Goal: Task Accomplishment & Management: Use online tool/utility

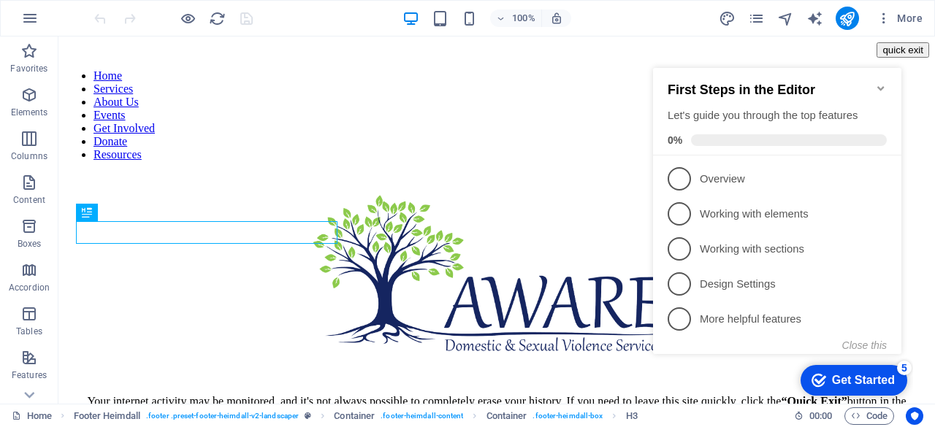
scroll to position [450, 0]
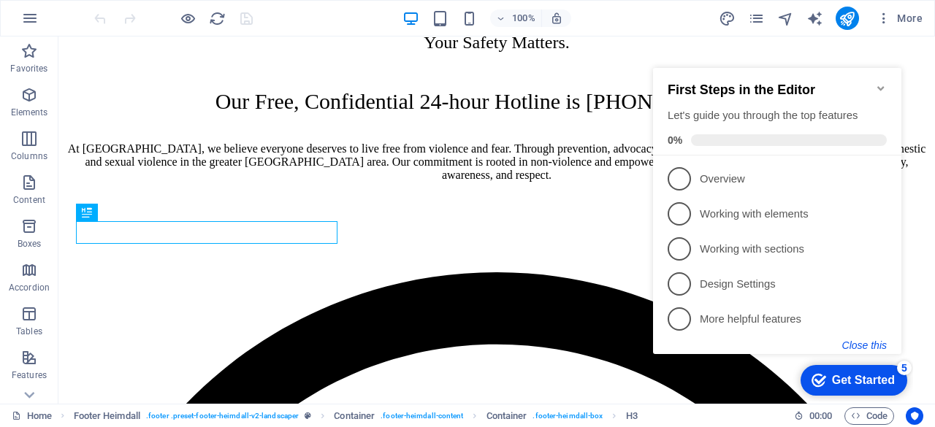
click at [873, 340] on button "Close this" at bounding box center [864, 346] width 45 height 12
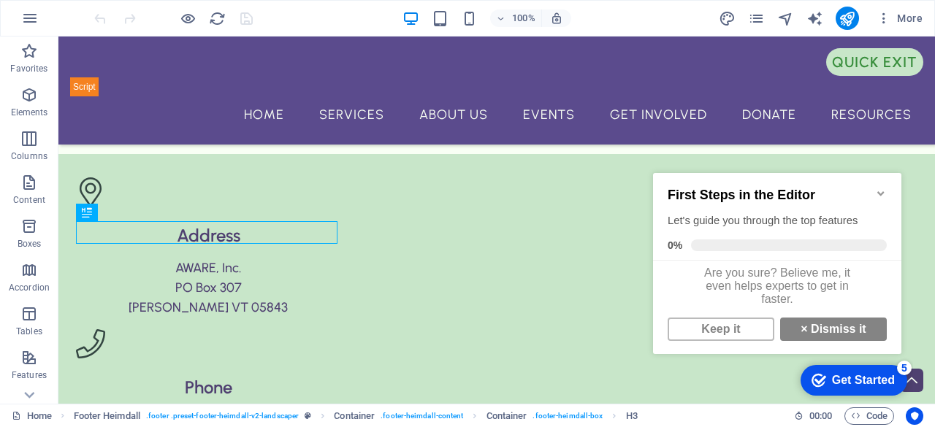
click at [881, 188] on icon "Minimize checklist" at bounding box center [881, 194] width 12 height 12
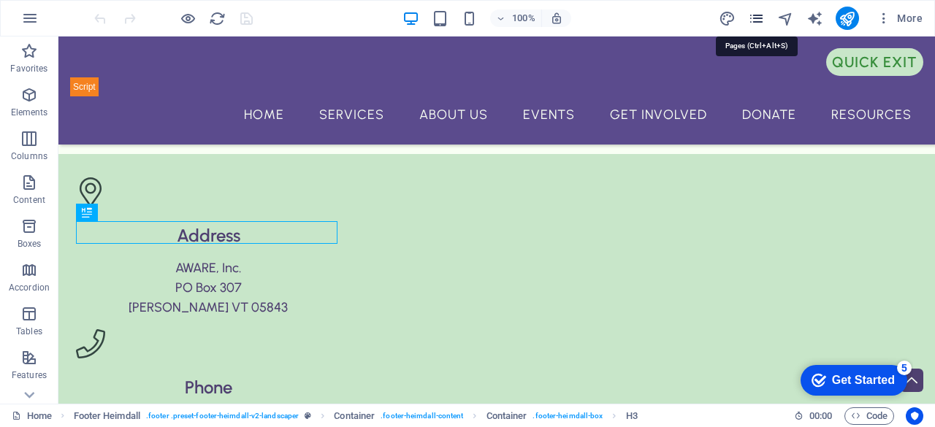
click at [757, 10] on icon "pages" at bounding box center [756, 18] width 17 height 17
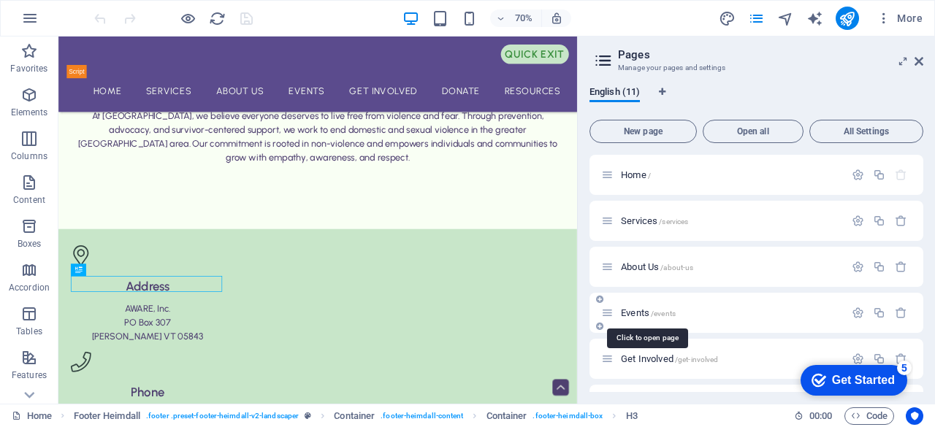
click at [644, 311] on span "Events /events" at bounding box center [648, 312] width 55 height 11
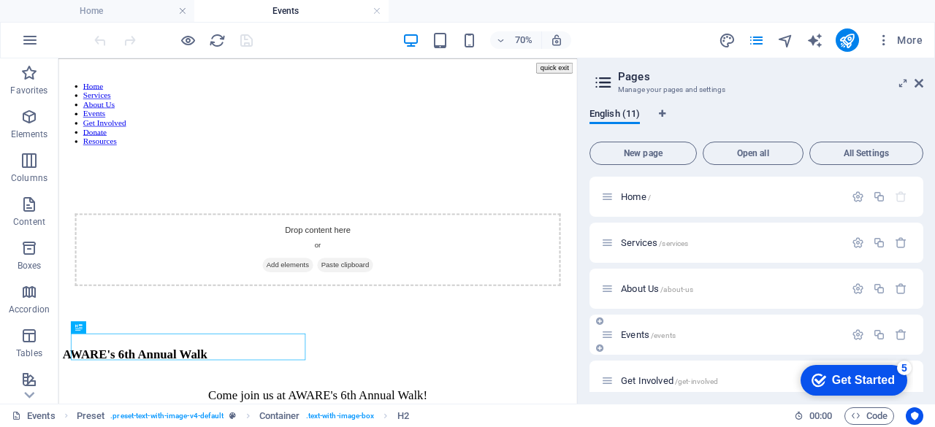
scroll to position [0, 0]
click at [915, 76] on h2 "Pages" at bounding box center [770, 76] width 305 height 13
click at [918, 81] on icon at bounding box center [918, 83] width 9 height 12
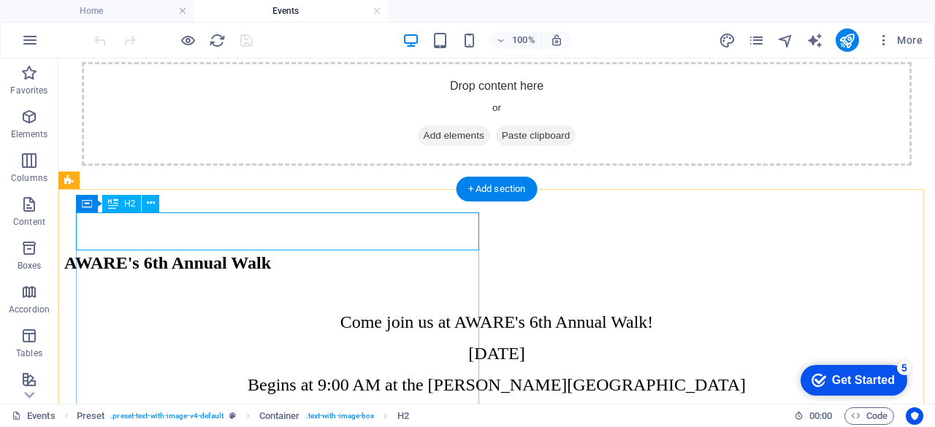
click at [344, 253] on div "AWARE's 6th Annual Walk" at bounding box center [496, 263] width 865 height 20
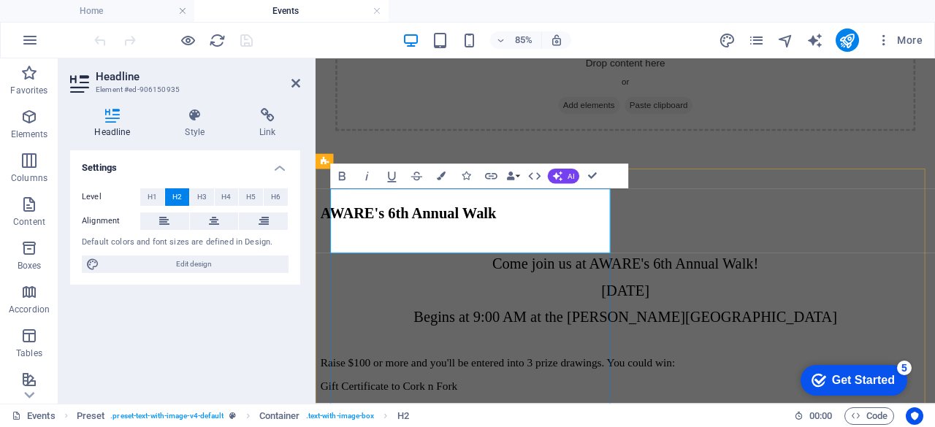
click at [456, 251] on h2 "AWARE's 6th Annual Walk" at bounding box center [679, 241] width 717 height 20
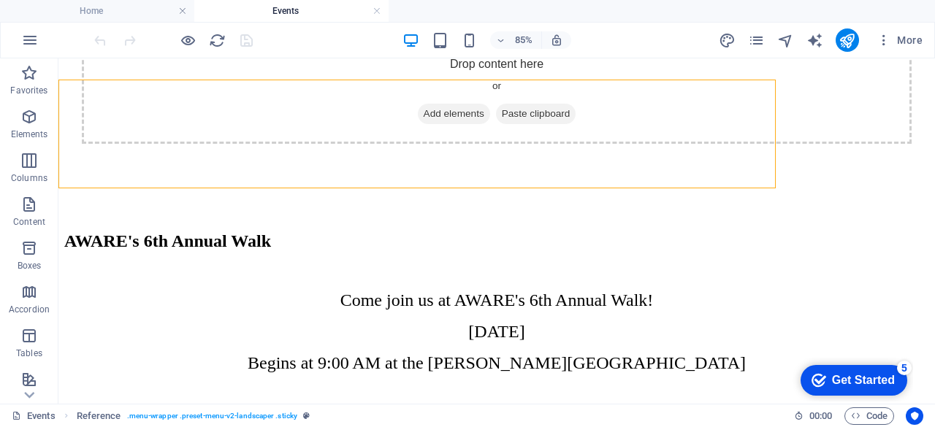
scroll to position [218, 0]
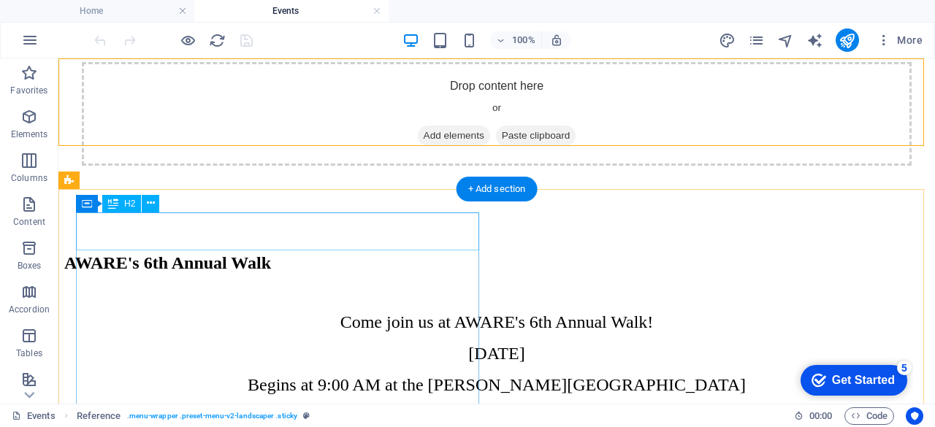
click at [77, 253] on div "AWARE's 6th Annual Walk" at bounding box center [496, 263] width 865 height 20
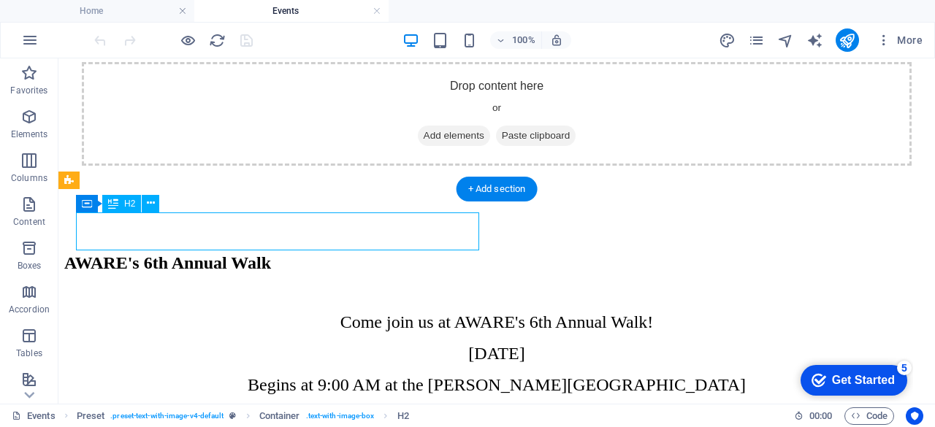
click at [77, 253] on div "AWARE's 6th Annual Walk" at bounding box center [496, 263] width 865 height 20
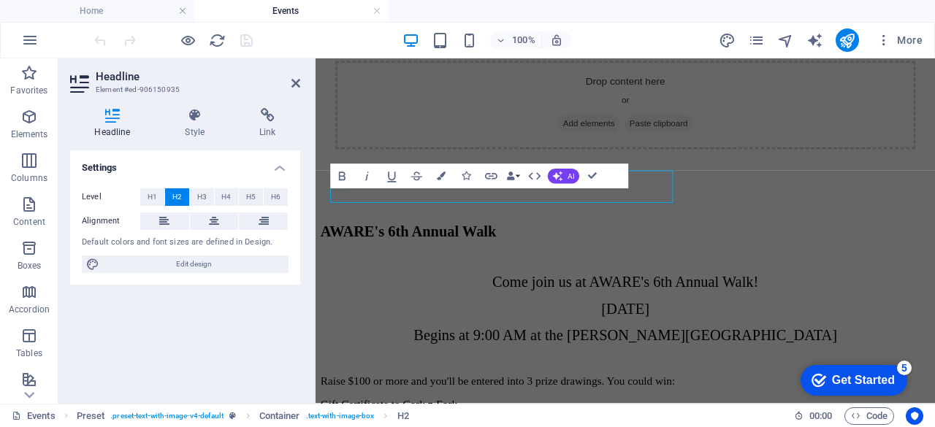
scroll to position [240, 0]
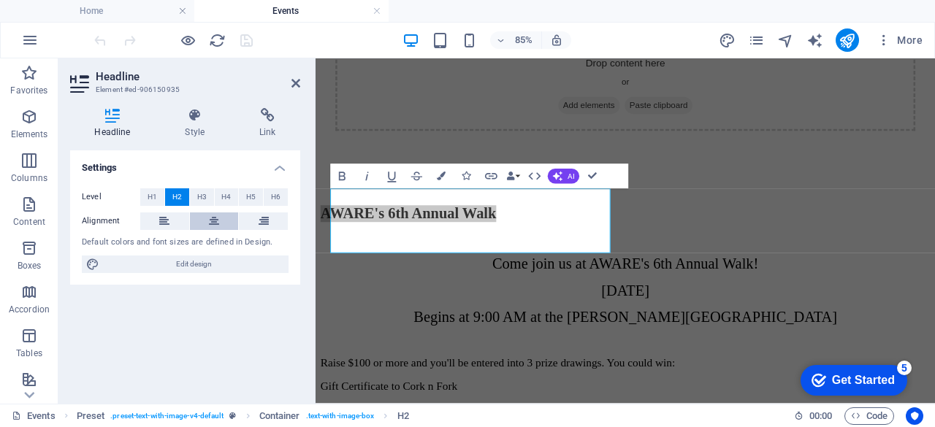
click at [212, 215] on icon at bounding box center [214, 221] width 10 height 18
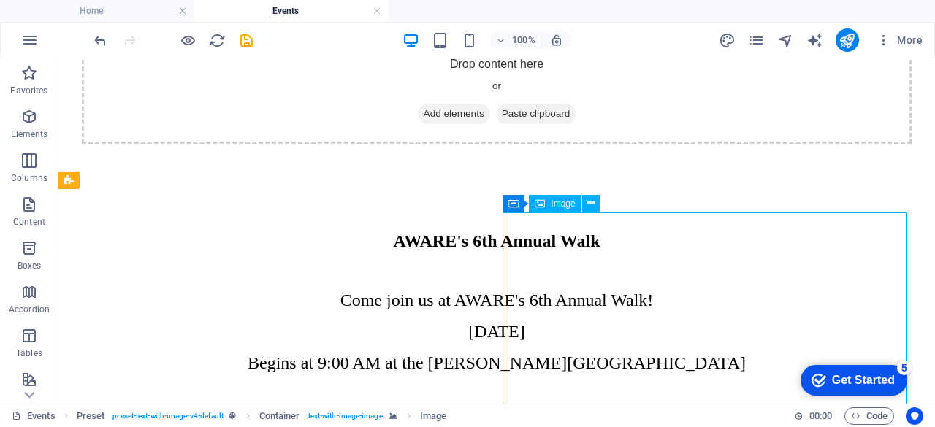
scroll to position [218, 0]
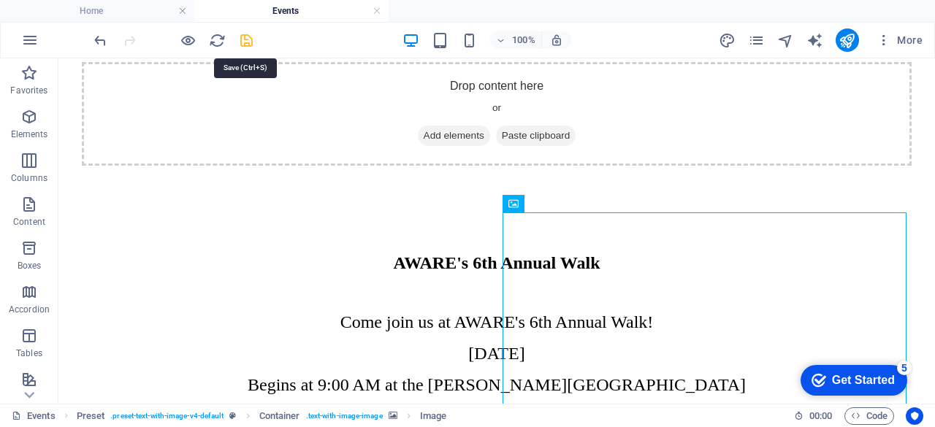
click at [245, 34] on icon "save" at bounding box center [246, 40] width 17 height 17
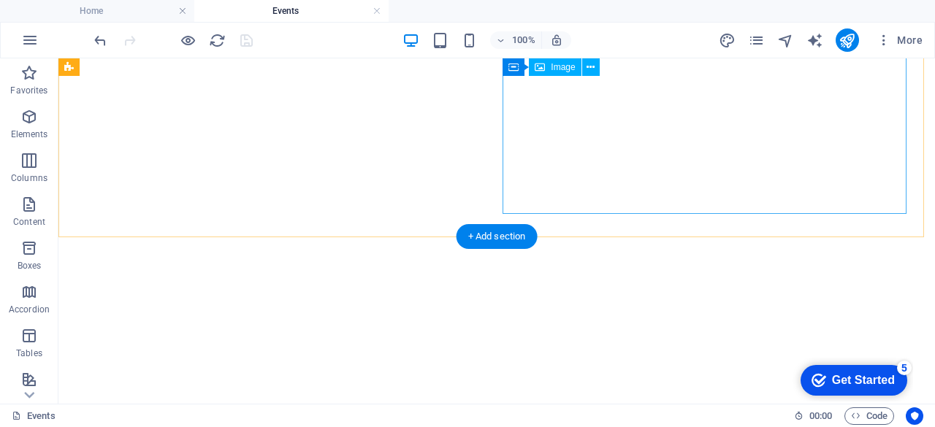
scroll to position [736, 0]
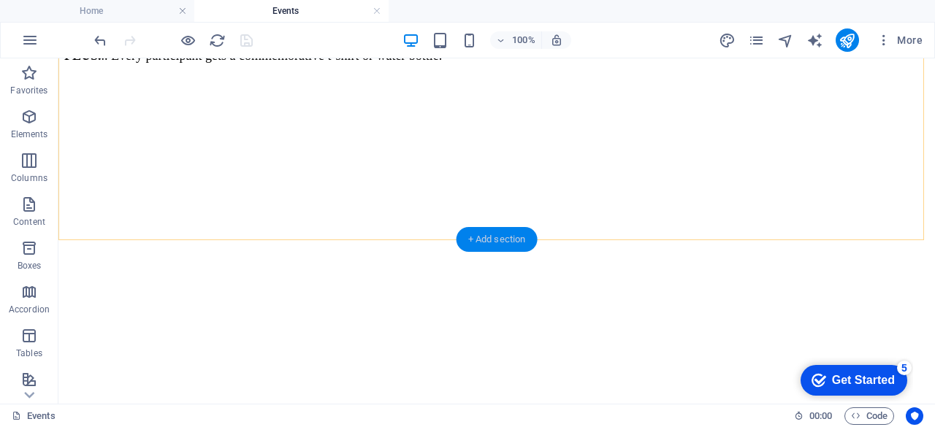
click at [498, 242] on div "+ Add section" at bounding box center [496, 239] width 81 height 25
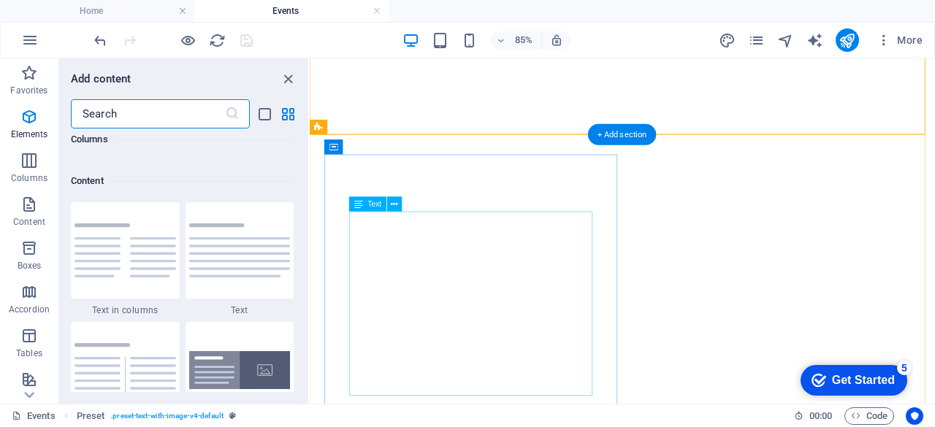
scroll to position [2555, 0]
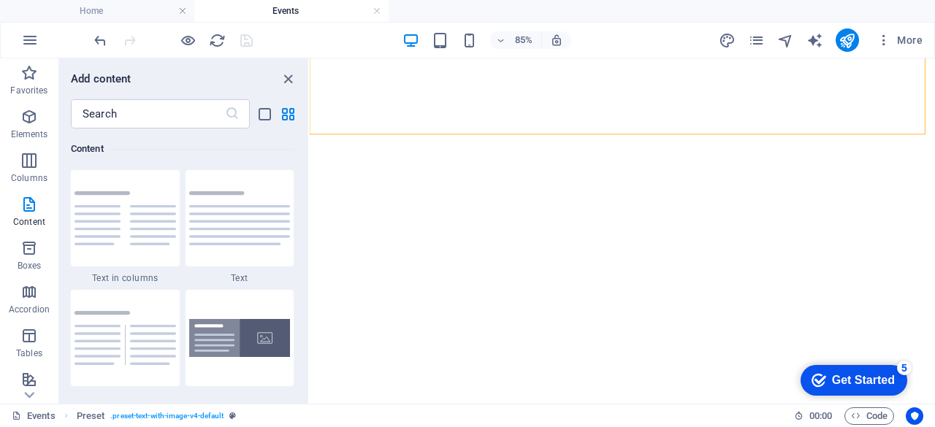
drag, startPoint x: 302, startPoint y: 179, endPoint x: 303, endPoint y: 189, distance: 10.2
click at [303, 189] on div "Favorites 1 Star Headline 1 Star Container Elements 1 Star Headline 1 Star Text…" at bounding box center [183, 261] width 249 height 264
drag, startPoint x: 304, startPoint y: 175, endPoint x: 304, endPoint y: 189, distance: 14.6
click at [304, 189] on div "Favorites 1 Star Headline 1 Star Container Elements 1 Star Headline 1 Star Text…" at bounding box center [183, 261] width 249 height 264
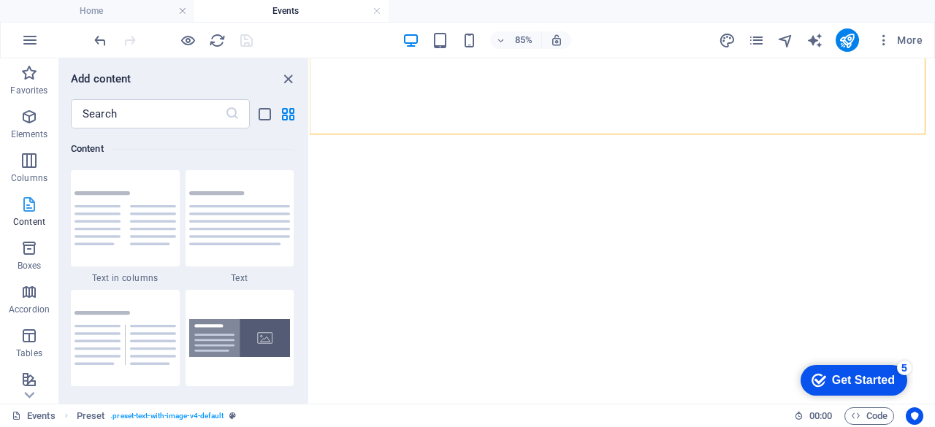
click at [25, 201] on icon "button" at bounding box center [29, 205] width 18 height 18
click at [300, 177] on div "Favorites 1 Star Headline 1 Star Container Elements 1 Star Headline 1 Star Text…" at bounding box center [183, 261] width 249 height 264
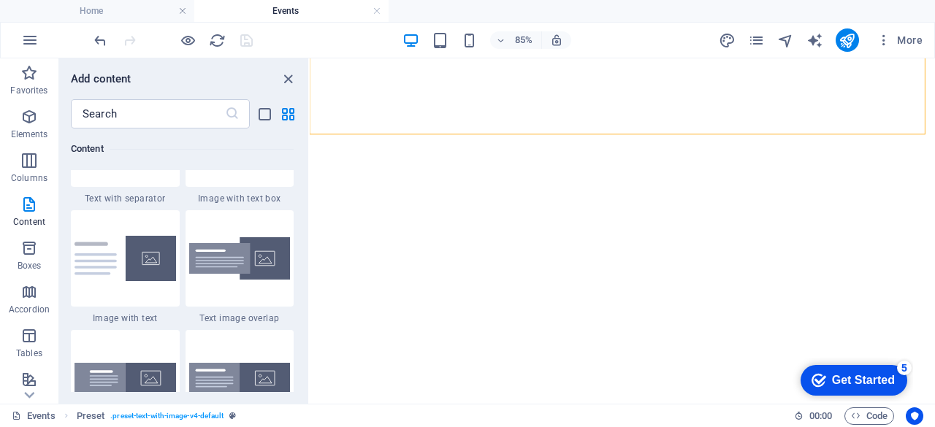
scroll to position [2781, 0]
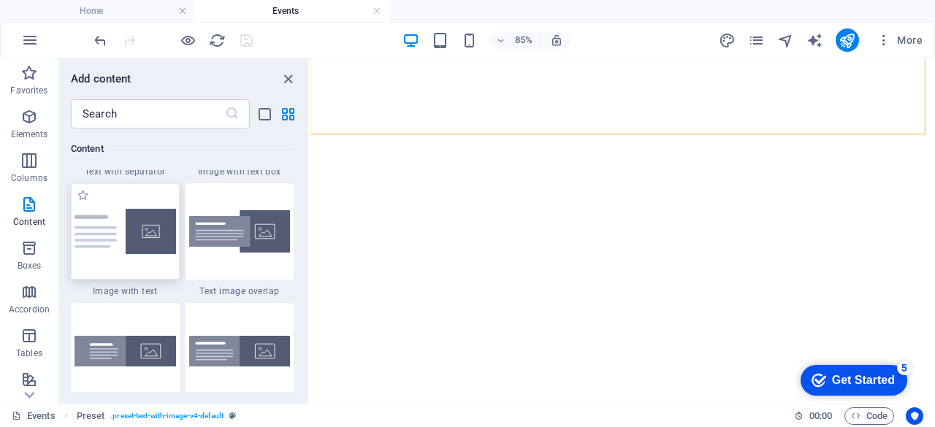
click at [129, 235] on img at bounding box center [125, 231] width 102 height 45
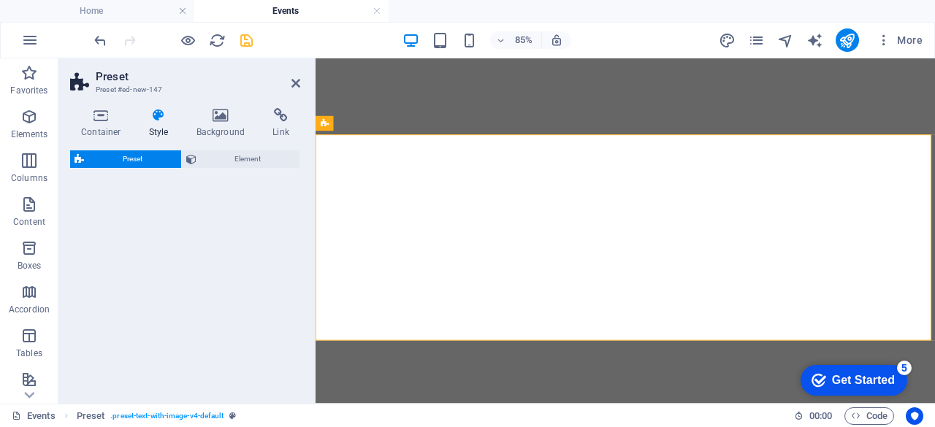
select select "rem"
select select "px"
select select "preset-text-with-image-v4-default"
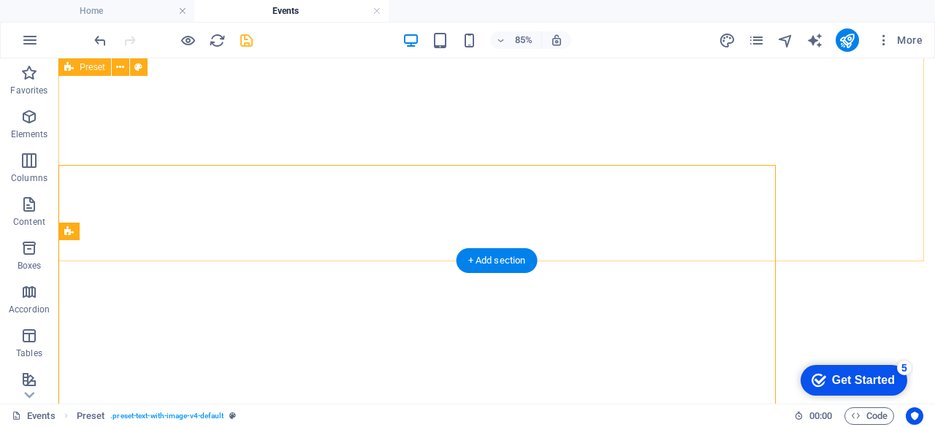
scroll to position [736, 0]
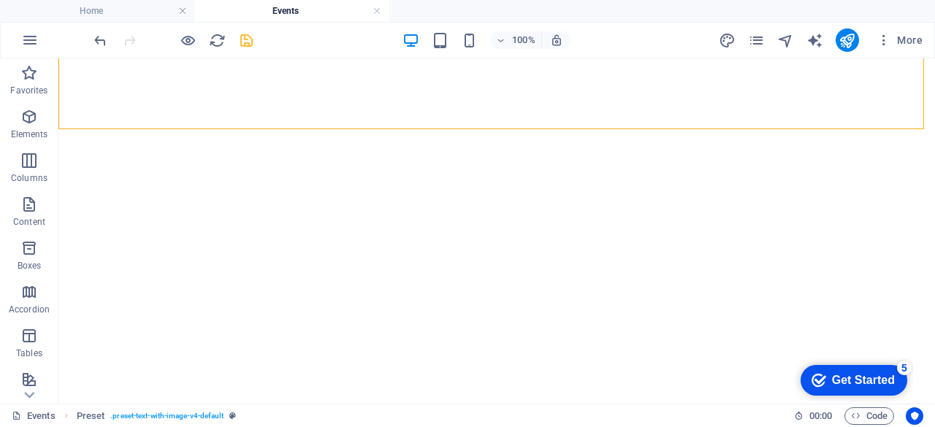
scroll to position [824, 0]
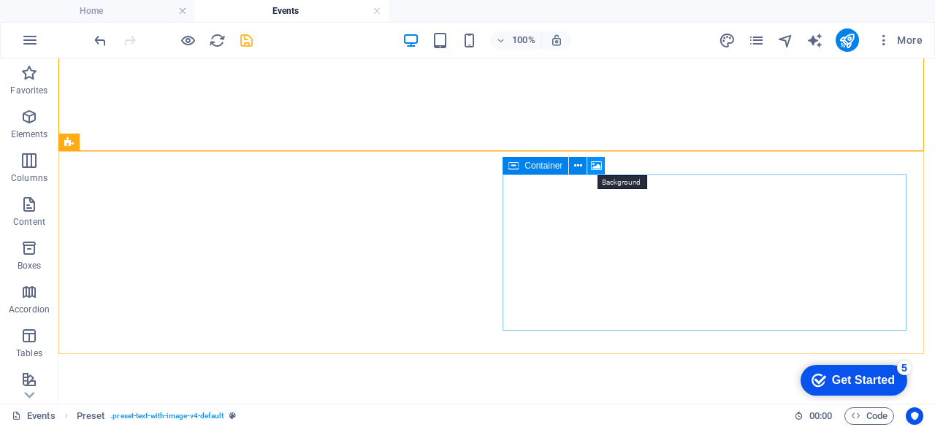
click at [602, 164] on button at bounding box center [596, 166] width 18 height 18
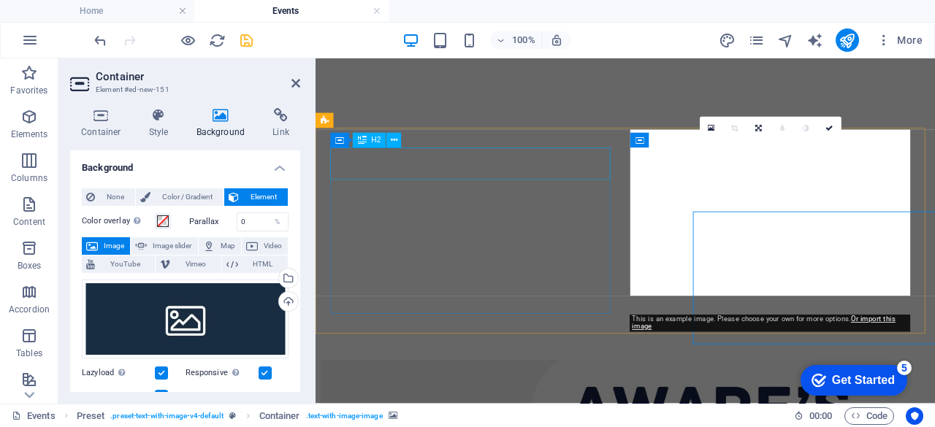
scroll to position [761, 0]
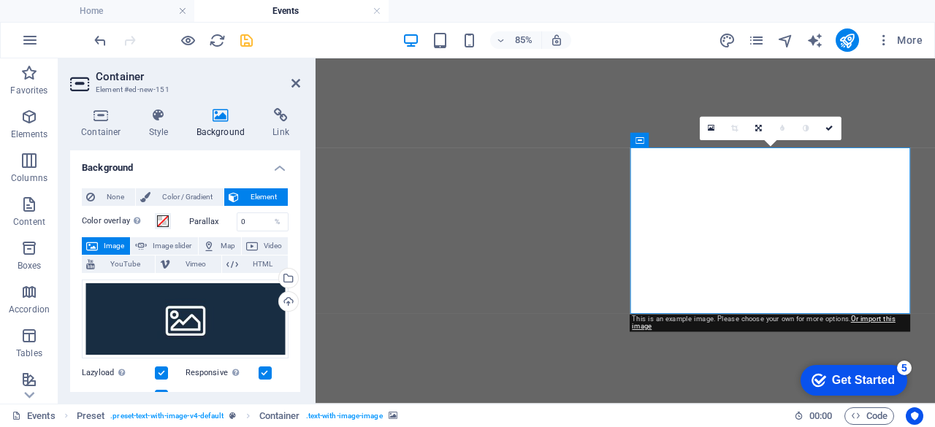
click at [708, 126] on icon at bounding box center [711, 128] width 7 height 9
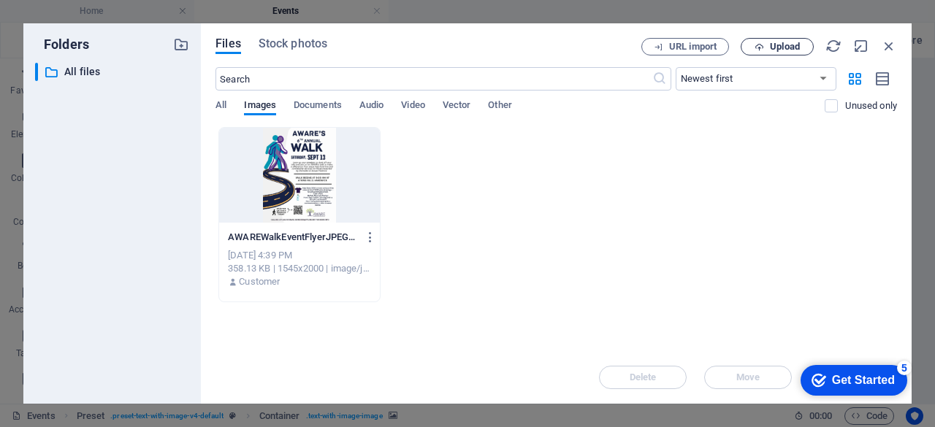
click at [783, 45] on span "Upload" at bounding box center [785, 46] width 30 height 9
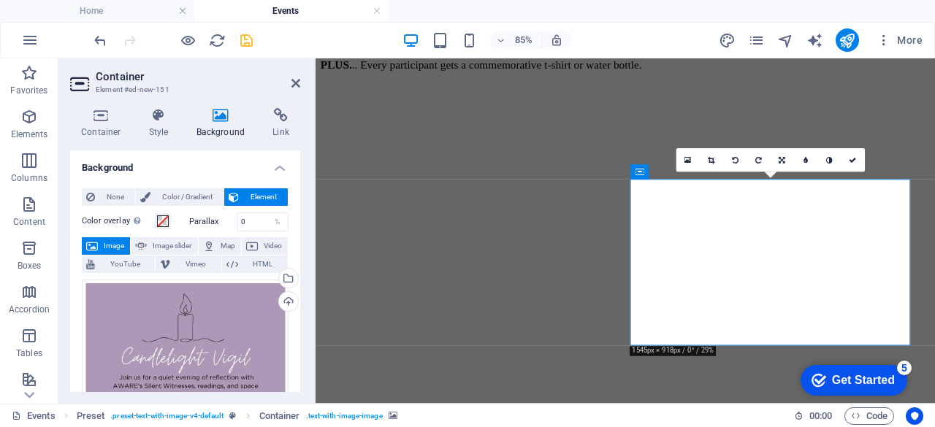
scroll to position [724, 0]
click at [295, 80] on icon at bounding box center [295, 83] width 9 height 12
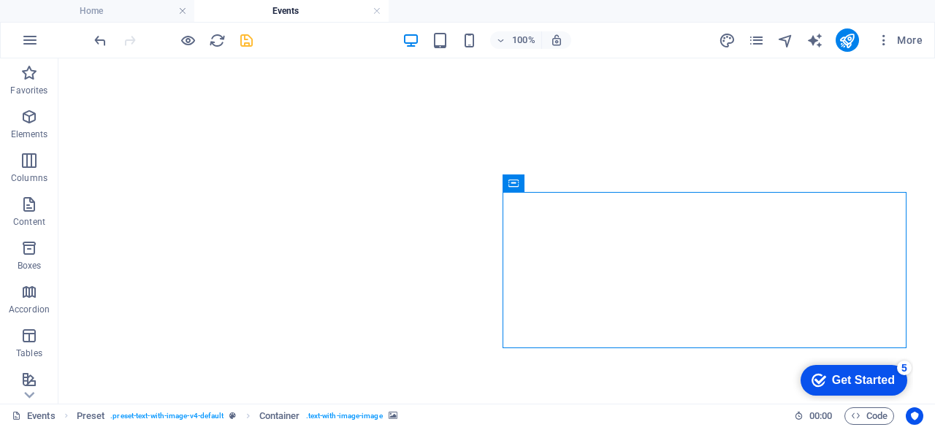
scroll to position [801, 0]
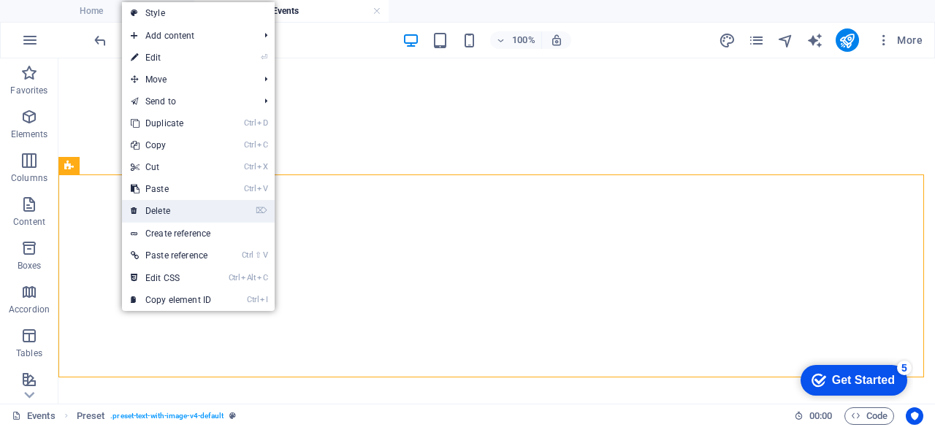
click at [162, 209] on link "⌦ Delete" at bounding box center [171, 211] width 98 height 22
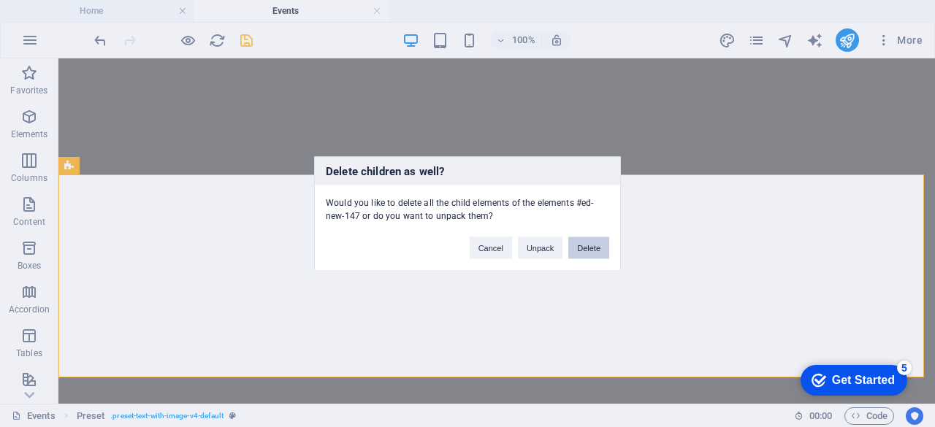
click at [587, 245] on button "Delete" at bounding box center [588, 248] width 41 height 22
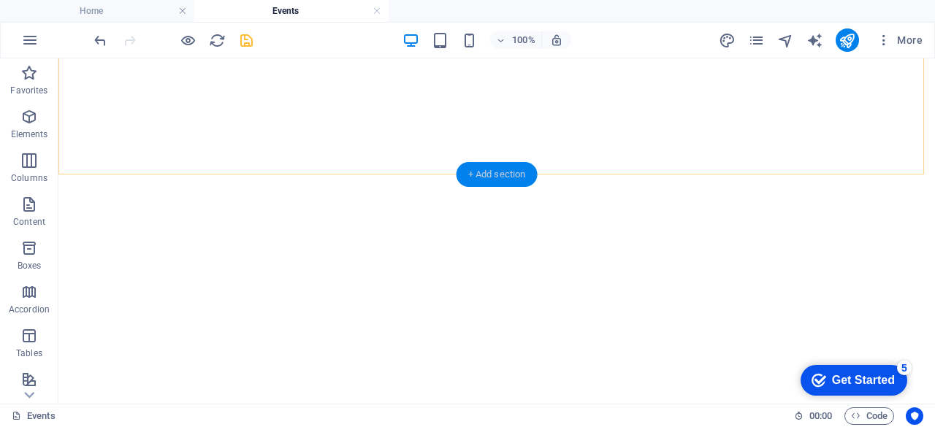
click at [503, 169] on div "+ Add section" at bounding box center [496, 174] width 81 height 25
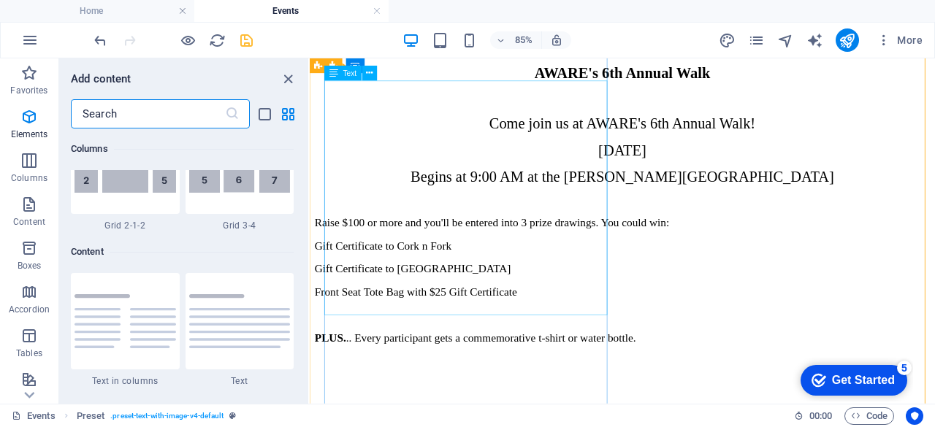
scroll to position [2555, 0]
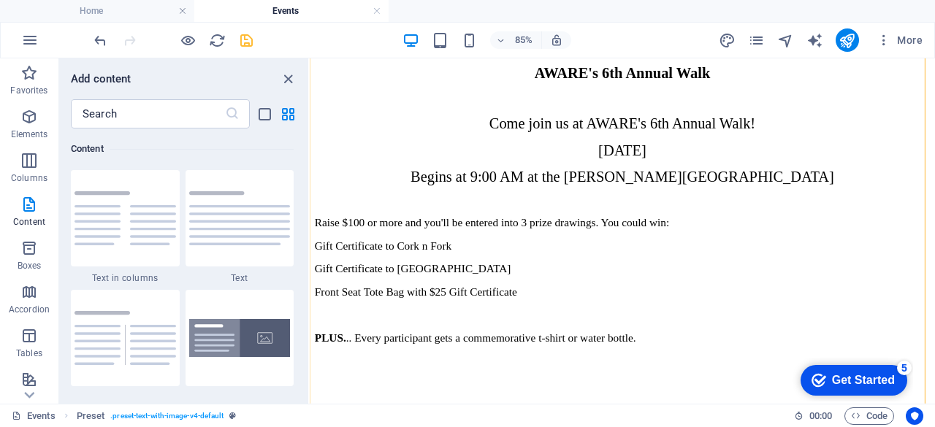
click at [301, 179] on div "Favorites 1 Star Headline 1 Star Container Elements 1 Star Headline 1 Star Text…" at bounding box center [183, 261] width 249 height 264
click at [308, 179] on button at bounding box center [308, 230] width 1 height 345
drag, startPoint x: 303, startPoint y: 176, endPoint x: 305, endPoint y: 185, distance: 9.0
click at [305, 185] on div "Favorites 1 Star Headline 1 Star Container Elements 1 Star Headline 1 Star Text…" at bounding box center [183, 261] width 249 height 264
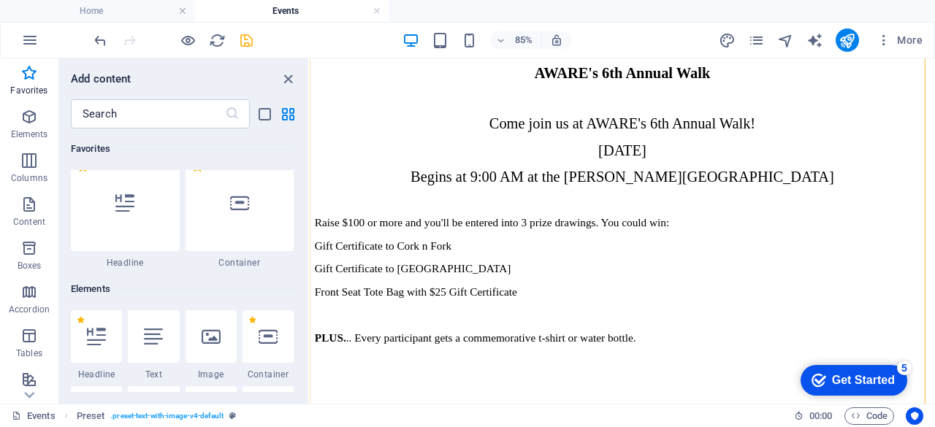
scroll to position [0, 0]
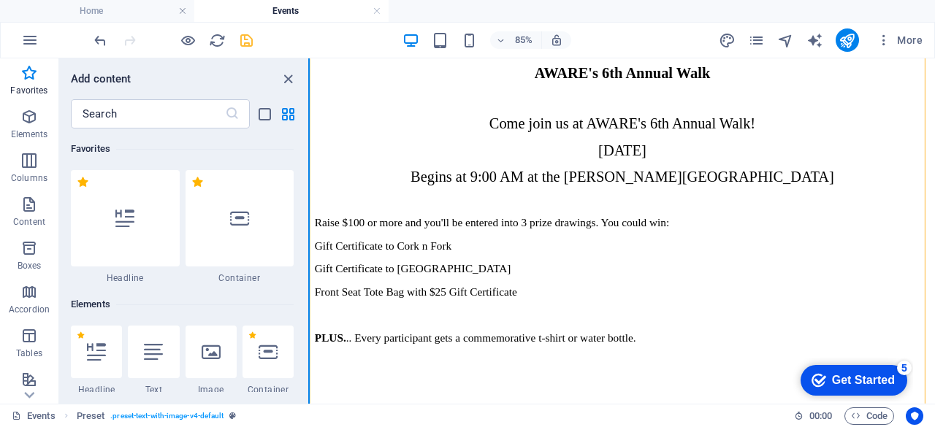
drag, startPoint x: 305, startPoint y: 123, endPoint x: 308, endPoint y: 163, distance: 39.5
click at [308, 163] on div "Favorites Elements Columns Content Boxes Accordion Tables Features Images Slide…" at bounding box center [155, 230] width 310 height 345
click at [215, 358] on icon at bounding box center [211, 351] width 19 height 19
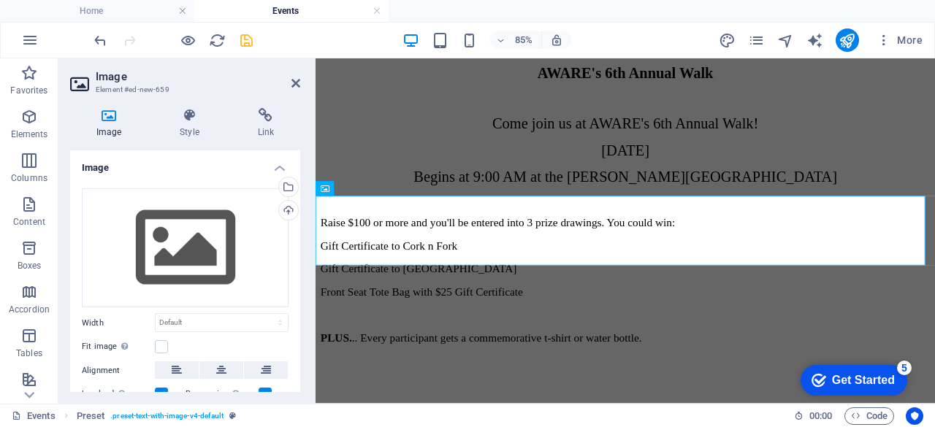
scroll to position [681, 0]
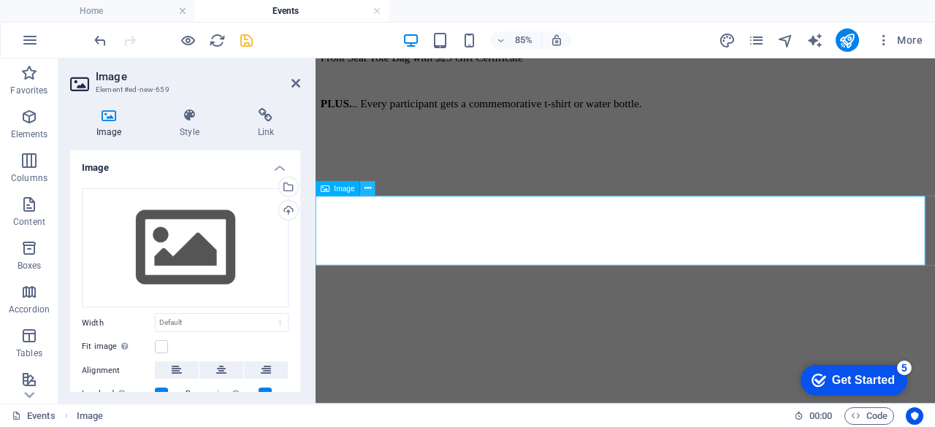
click at [361, 191] on button at bounding box center [368, 188] width 15 height 15
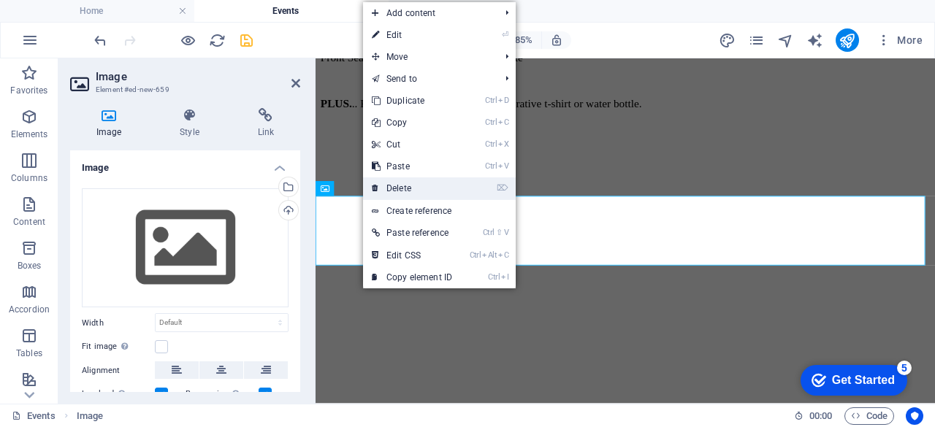
click at [387, 183] on link "⌦ Delete" at bounding box center [412, 188] width 98 height 22
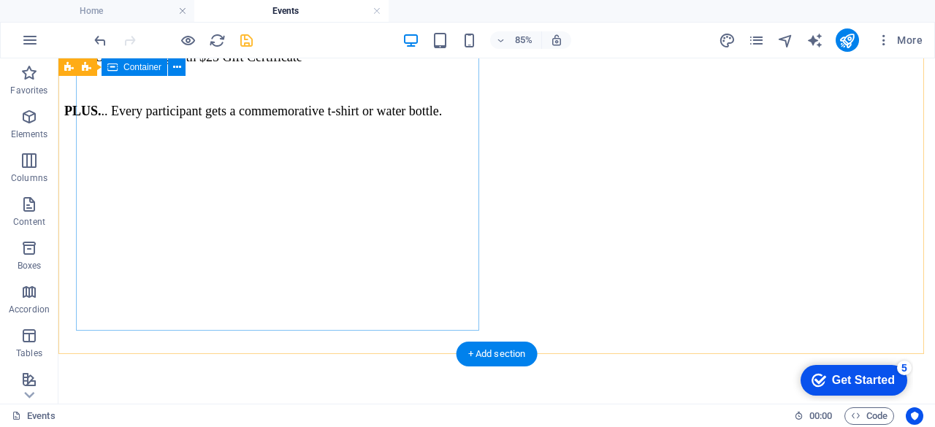
scroll to position [621, 0]
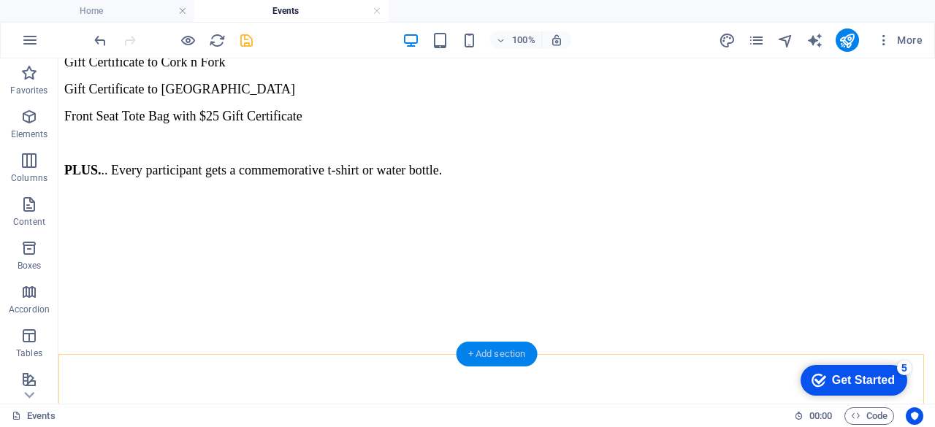
click at [479, 348] on div "+ Add section" at bounding box center [496, 354] width 81 height 25
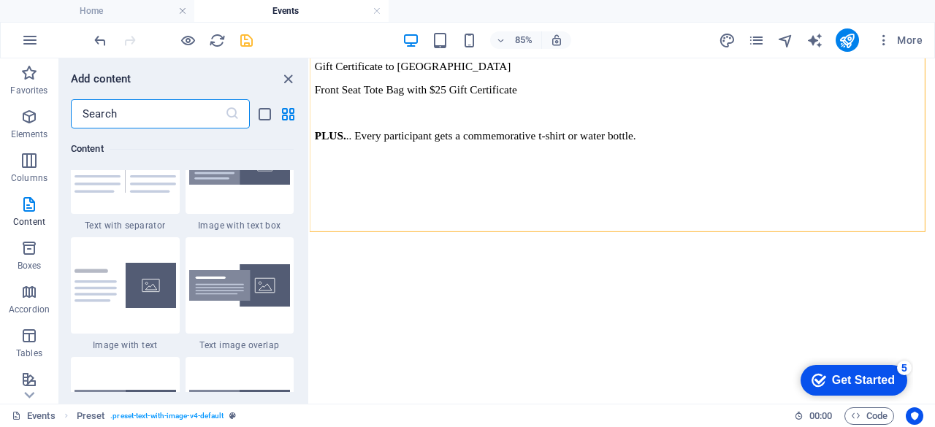
scroll to position [2673, 0]
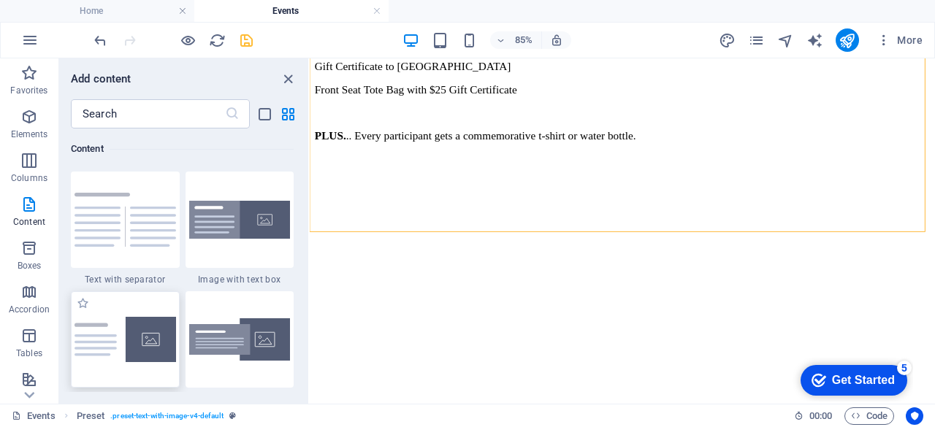
click at [120, 364] on div at bounding box center [125, 339] width 109 height 96
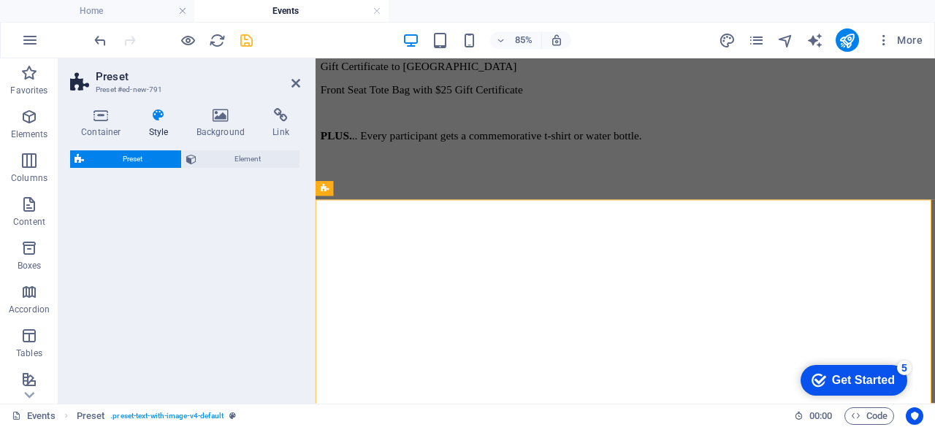
select select "rem"
select select "px"
select select "preset-text-with-image-v4-default"
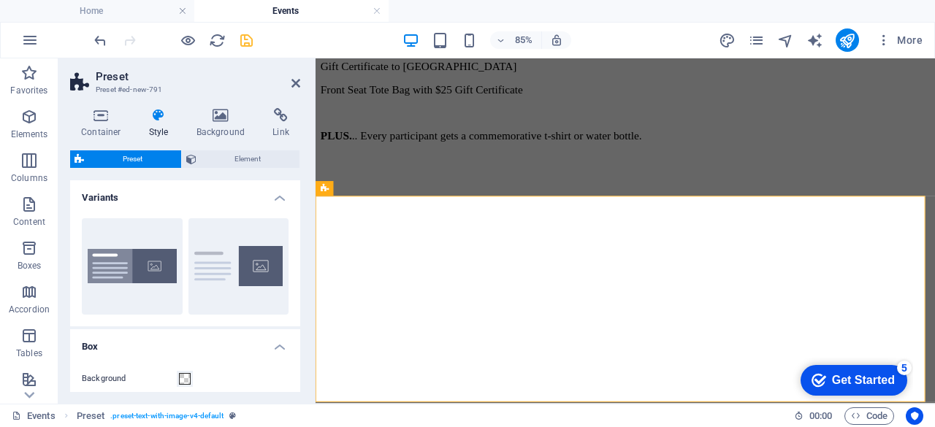
scroll to position [681, 0]
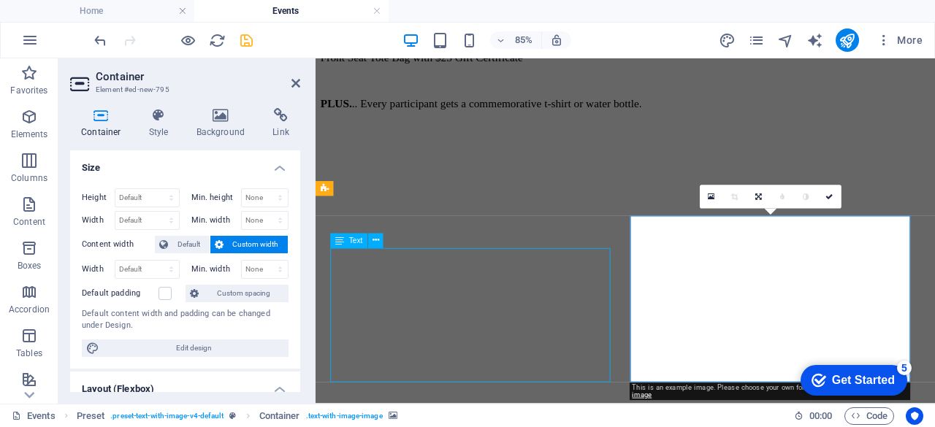
scroll to position [865, 0]
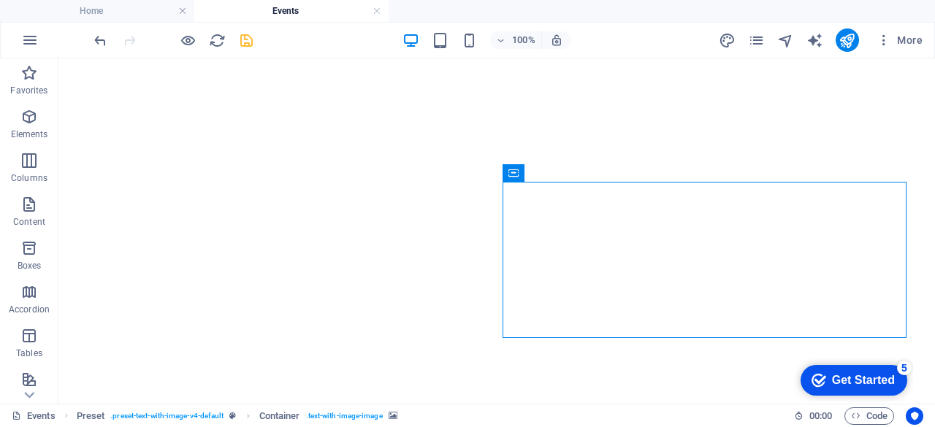
scroll to position [817, 0]
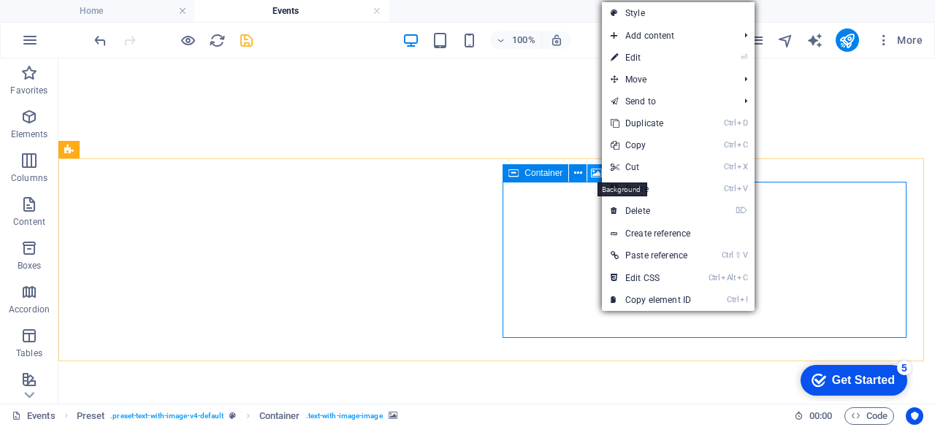
click at [597, 173] on icon at bounding box center [596, 173] width 11 height 15
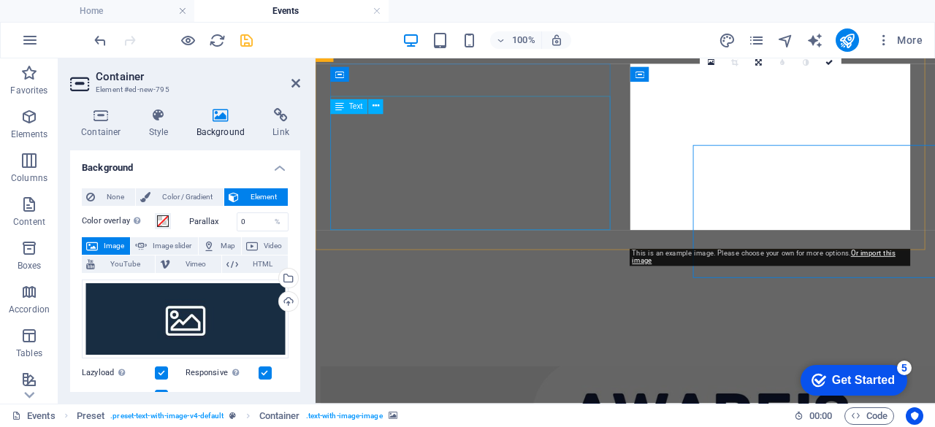
scroll to position [838, 0]
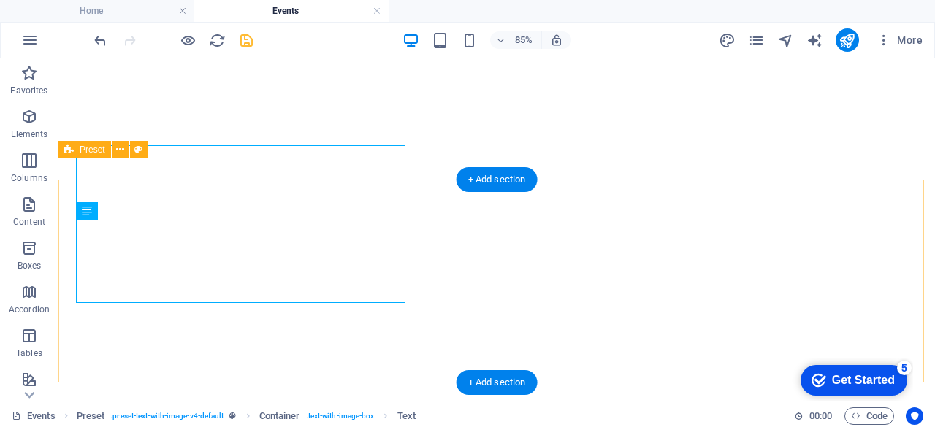
scroll to position [817, 0]
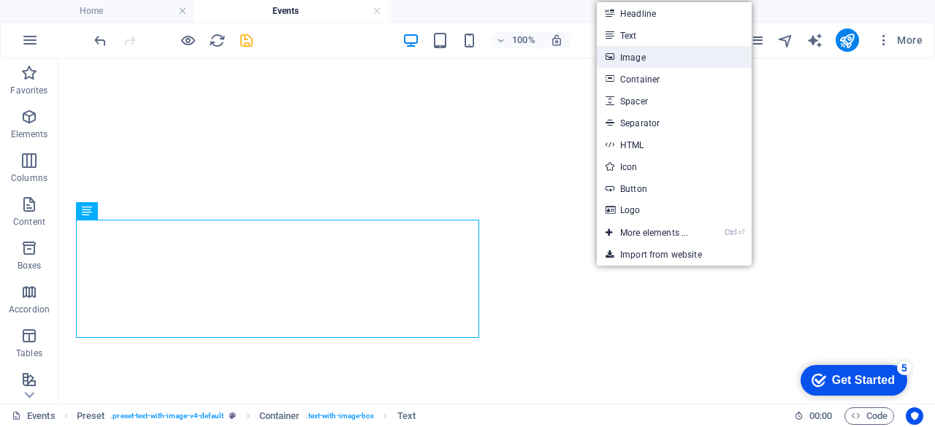
click at [630, 55] on link "Image" at bounding box center [674, 57] width 155 height 22
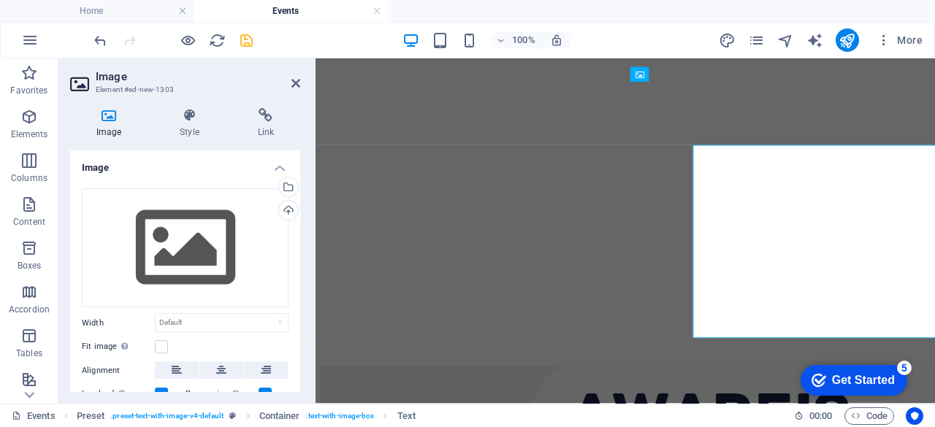
scroll to position [838, 0]
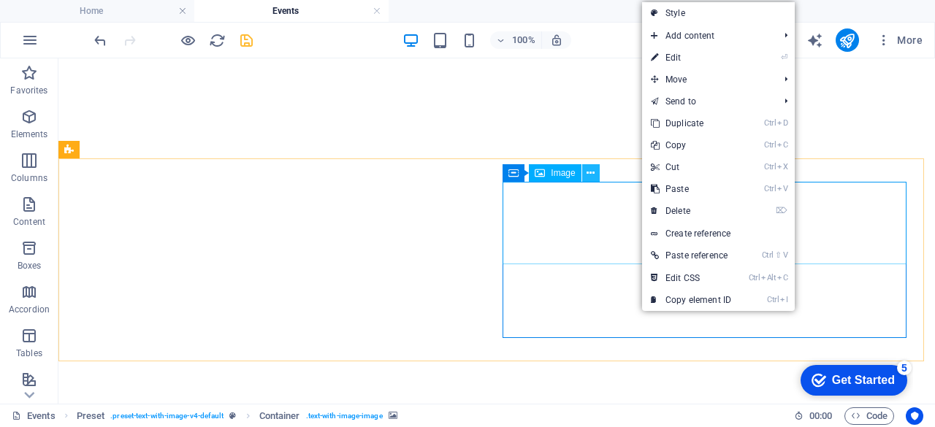
click at [591, 172] on icon at bounding box center [590, 173] width 8 height 15
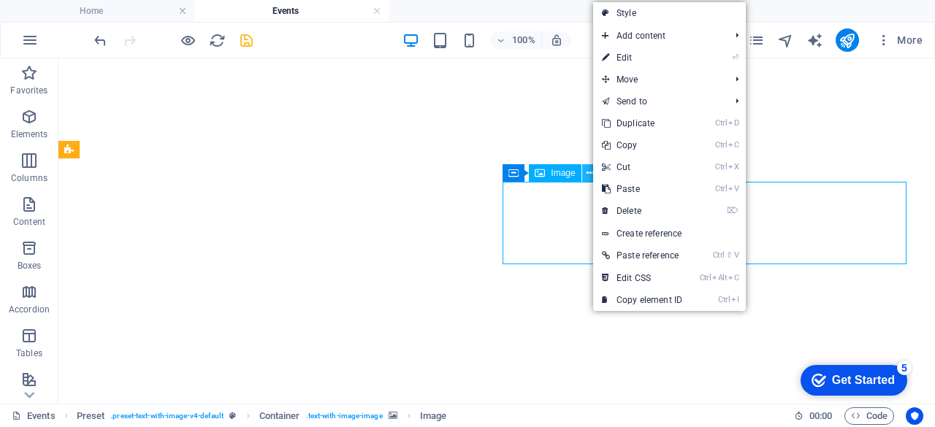
click at [591, 172] on icon at bounding box center [590, 173] width 8 height 15
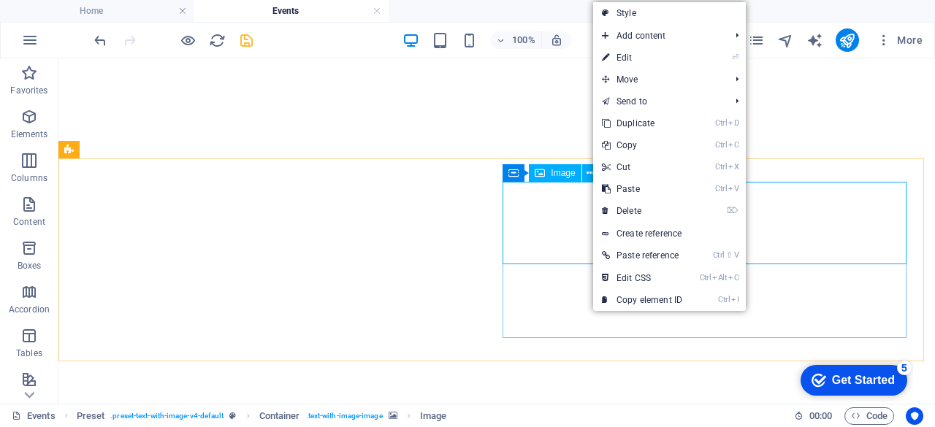
click at [559, 173] on span "Image" at bounding box center [563, 173] width 24 height 9
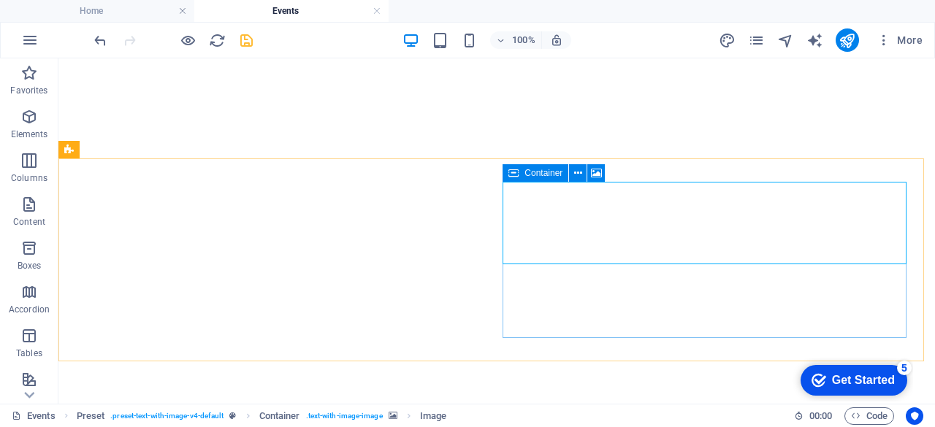
click at [516, 177] on icon at bounding box center [513, 173] width 10 height 18
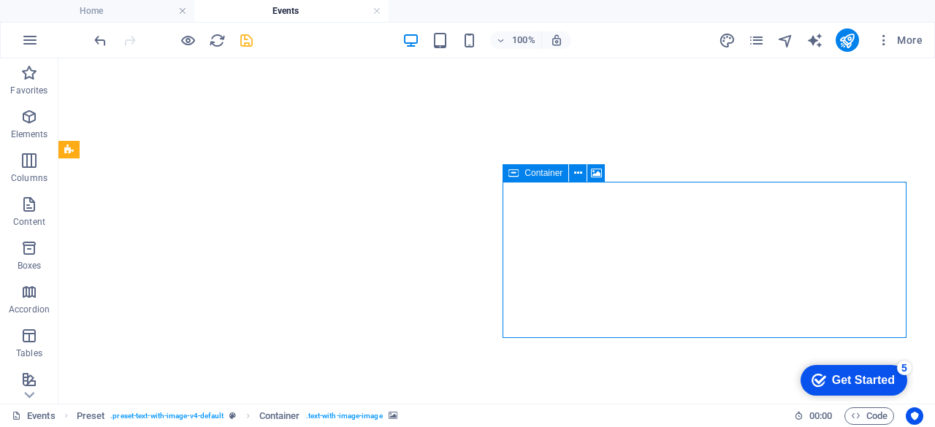
click at [516, 177] on icon at bounding box center [513, 173] width 10 height 18
click at [579, 177] on icon at bounding box center [578, 173] width 8 height 15
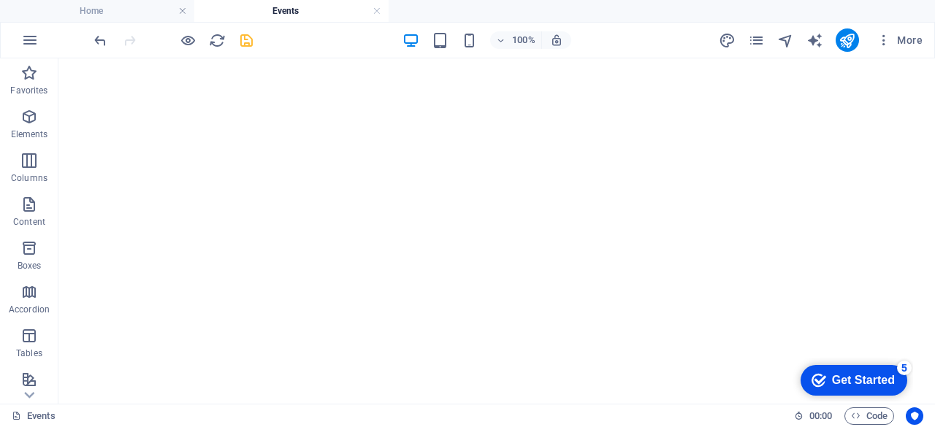
scroll to position [832, 0]
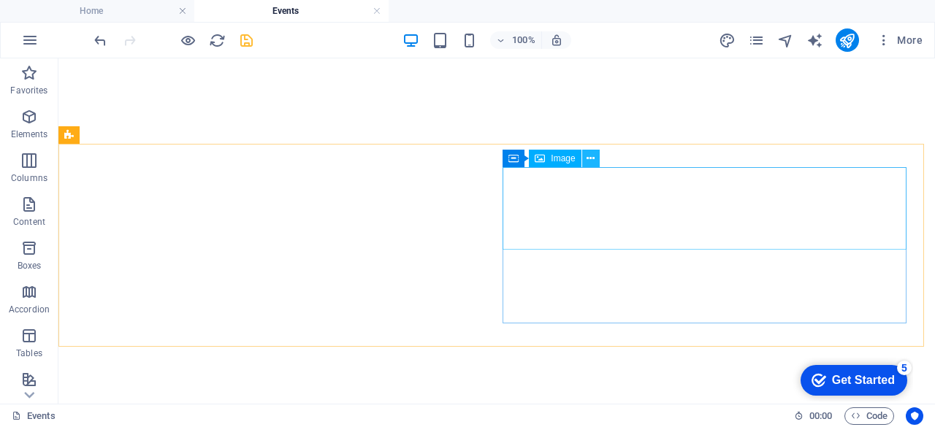
click at [590, 156] on icon at bounding box center [590, 158] width 8 height 15
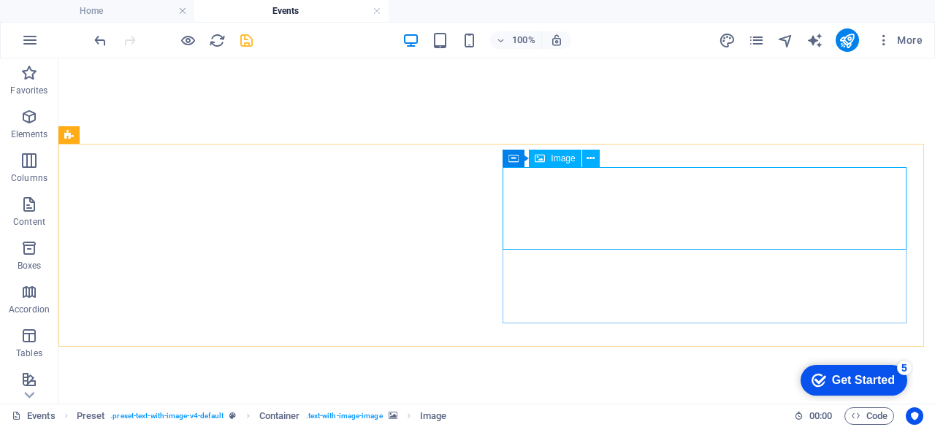
click at [561, 160] on span "Image" at bounding box center [563, 158] width 24 height 9
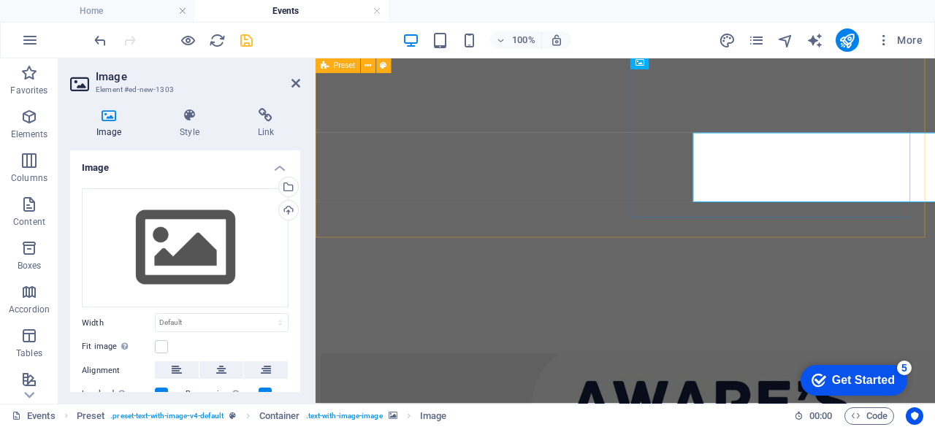
scroll to position [853, 0]
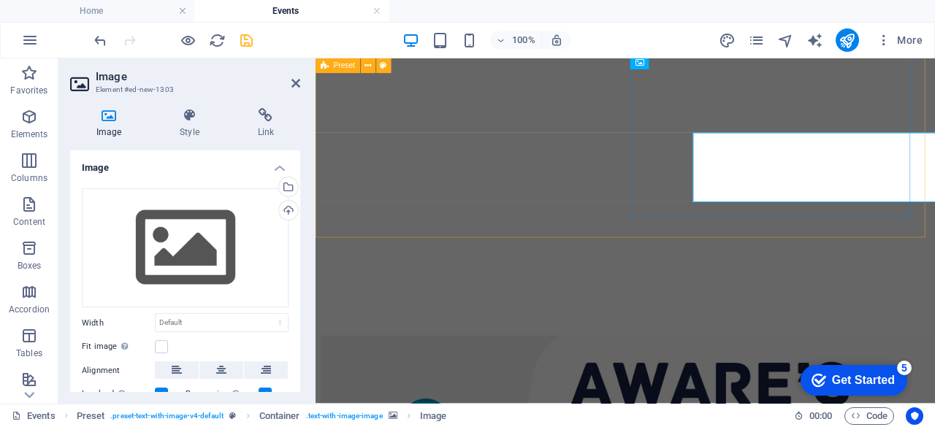
drag, startPoint x: 895, startPoint y: 235, endPoint x: 786, endPoint y: 283, distance: 118.0
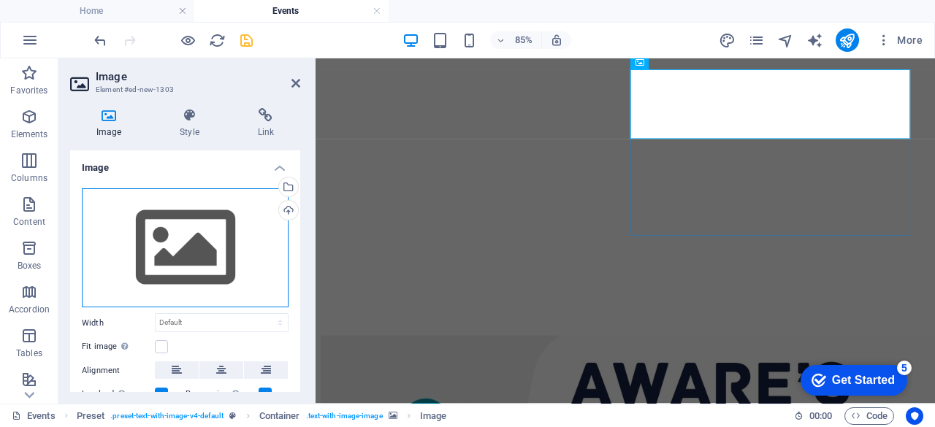
click at [229, 250] on div "Drag files here, click to choose files or select files from Files or our free s…" at bounding box center [185, 248] width 207 height 120
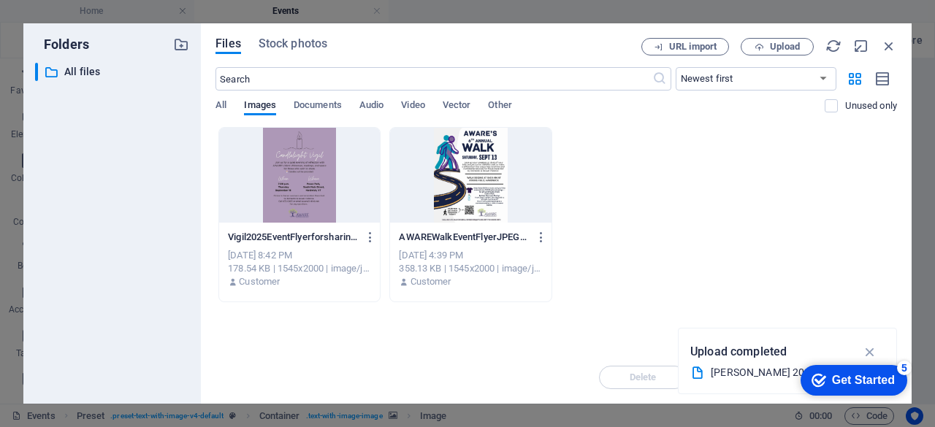
click at [305, 178] on div at bounding box center [299, 175] width 161 height 95
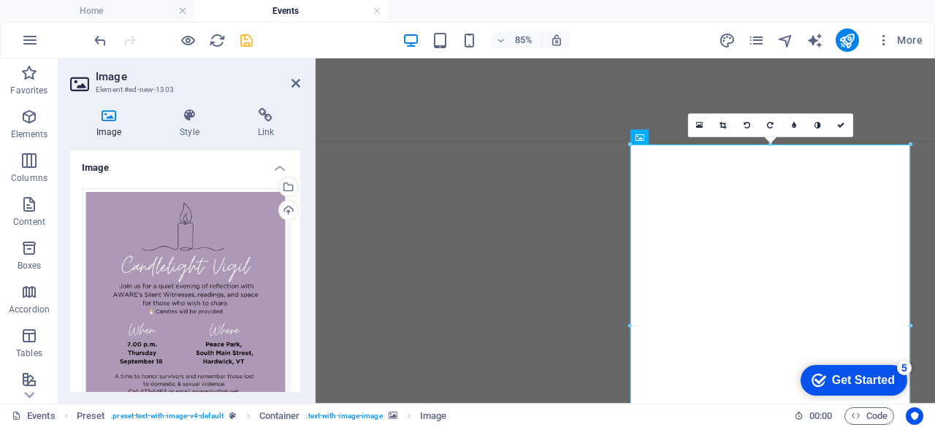
scroll to position [765, 0]
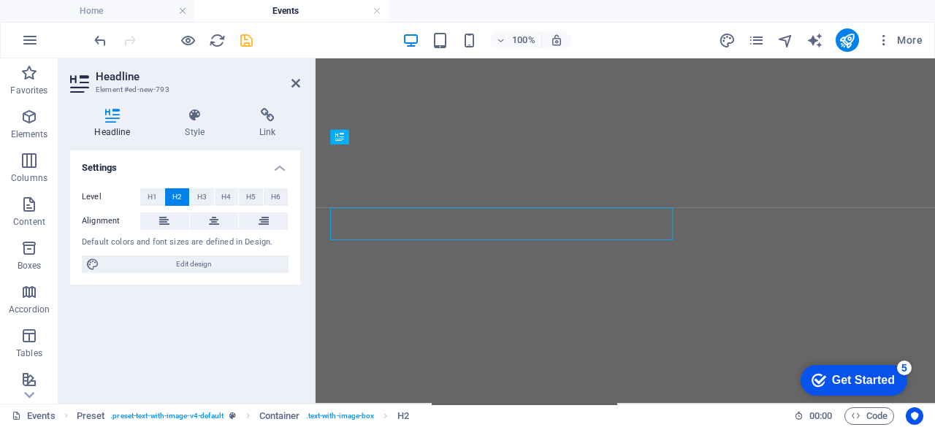
scroll to position [765, 0]
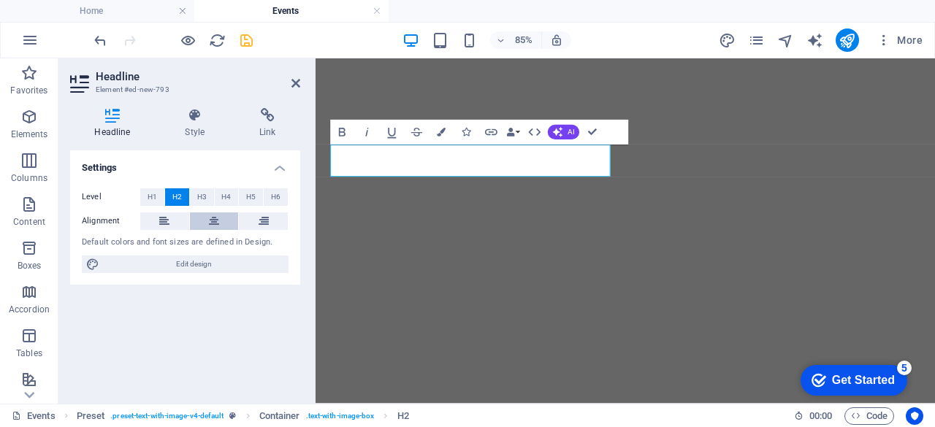
click at [212, 222] on icon at bounding box center [214, 221] width 10 height 18
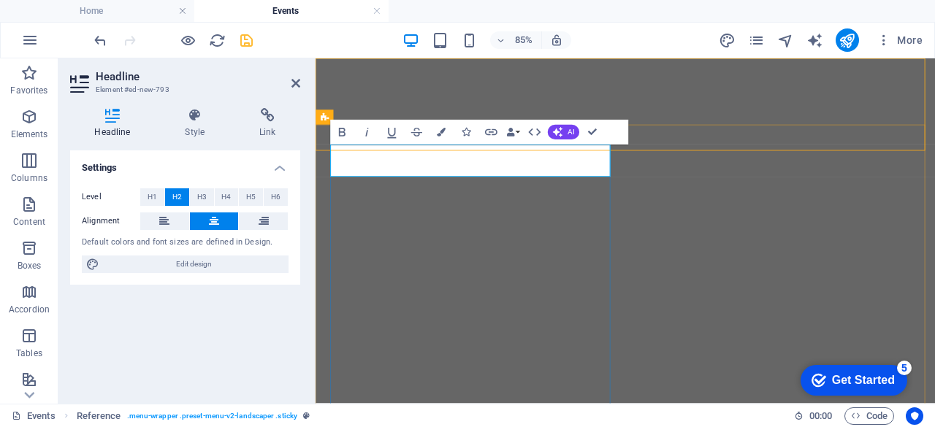
drag, startPoint x: 441, startPoint y: 166, endPoint x: 690, endPoint y: 159, distance: 249.1
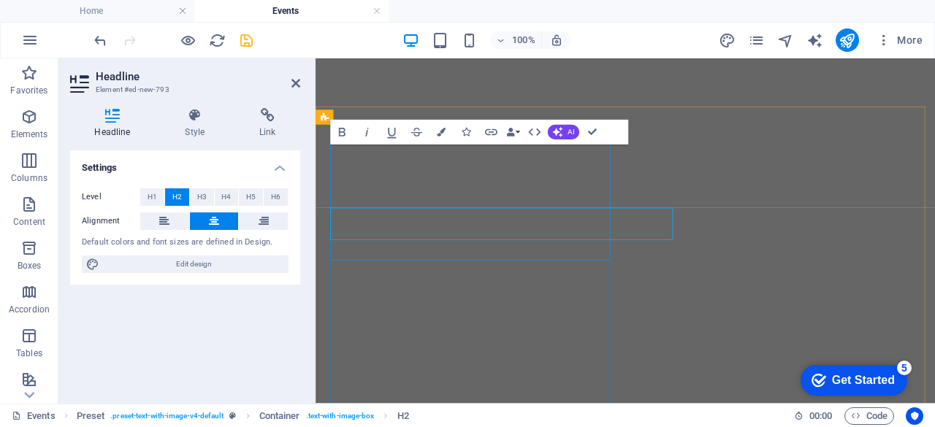
scroll to position [765, 0]
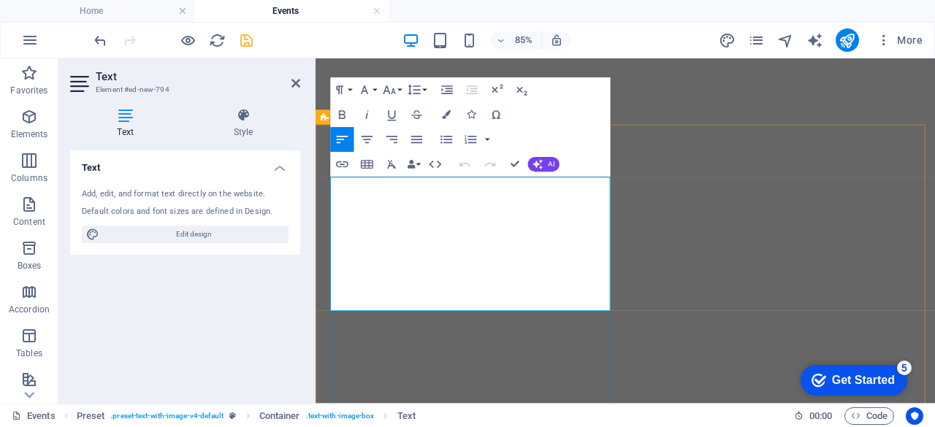
drag, startPoint x: 459, startPoint y: 341, endPoint x: 342, endPoint y: 208, distance: 177.0
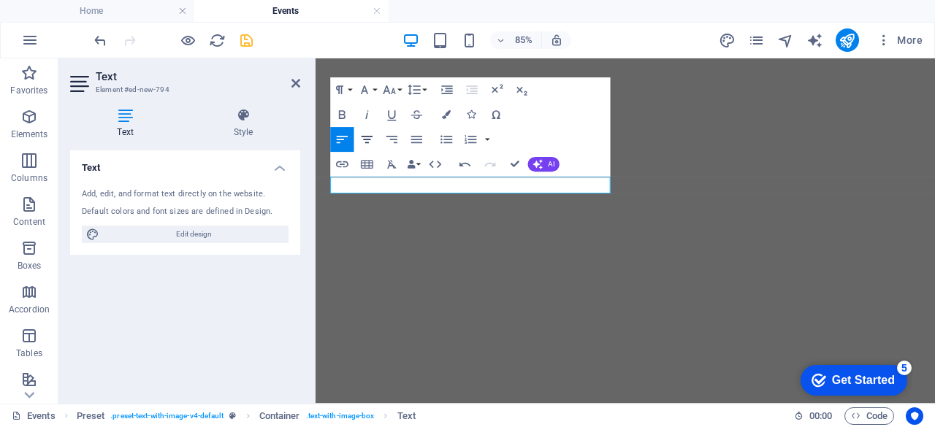
click at [367, 138] on icon "button" at bounding box center [366, 139] width 15 height 15
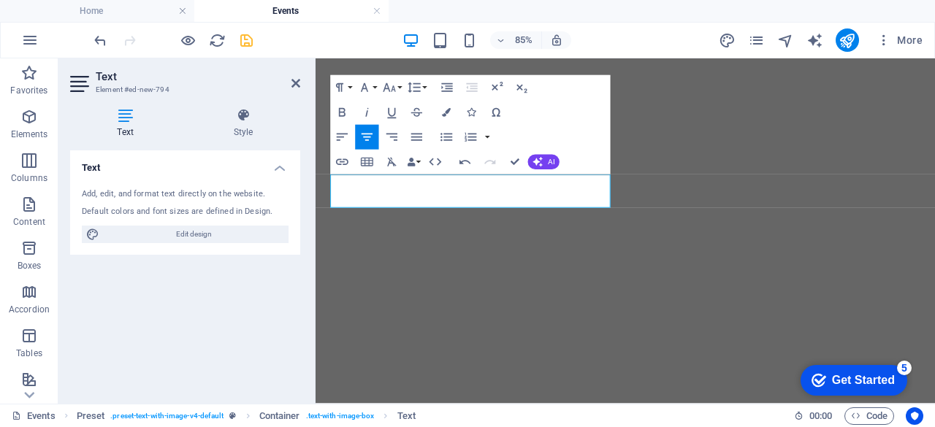
scroll to position [751, 0]
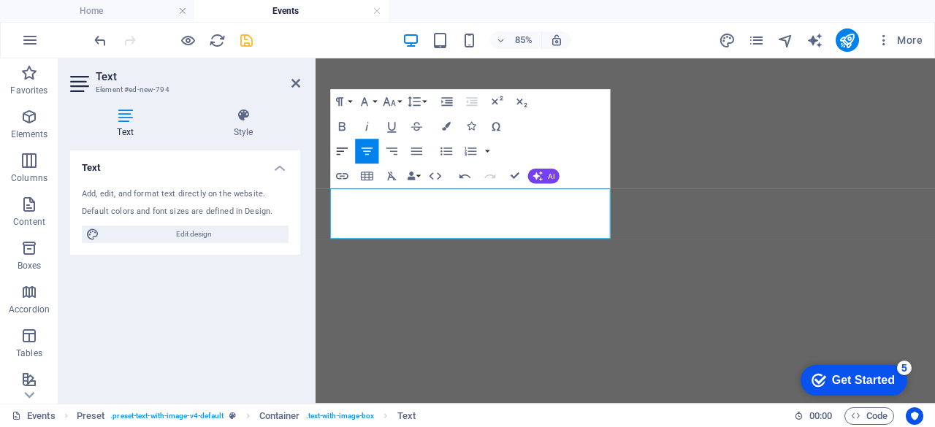
click at [343, 153] on icon "button" at bounding box center [341, 151] width 15 height 15
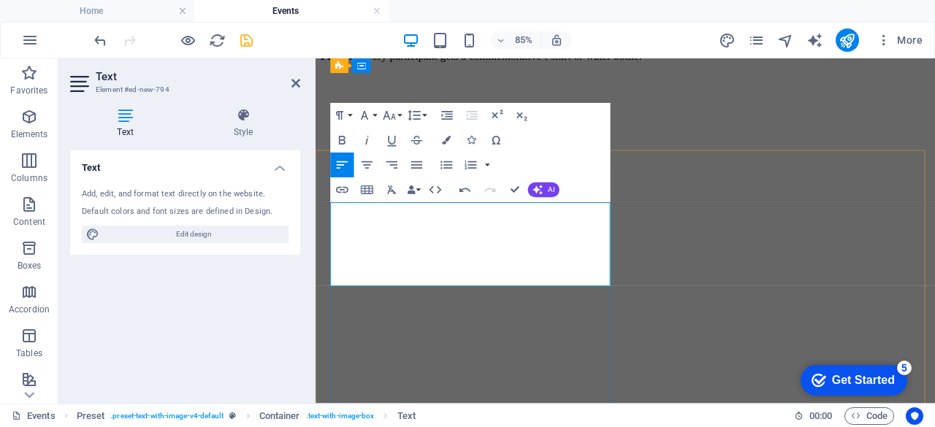
scroll to position [733, 0]
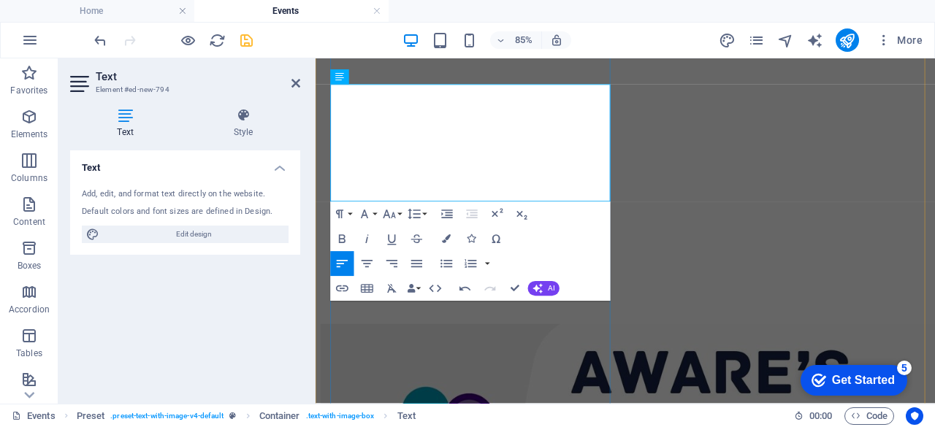
scroll to position [873, 0]
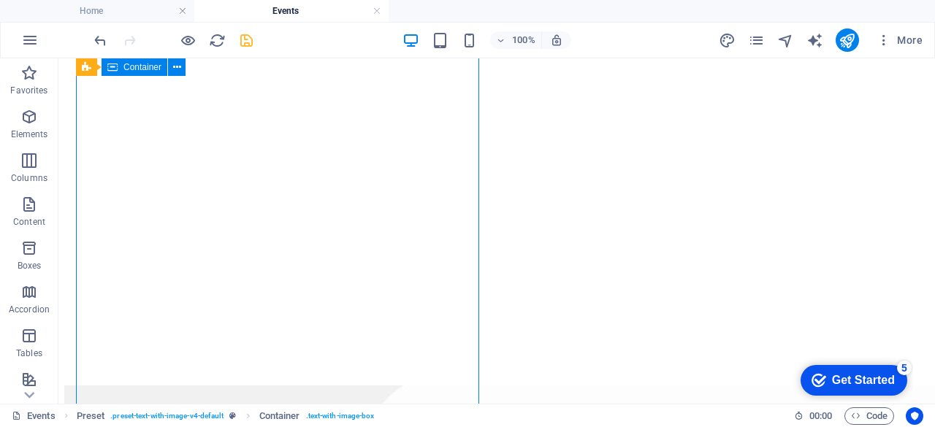
drag, startPoint x: 443, startPoint y: 265, endPoint x: 441, endPoint y: 250, distance: 14.8
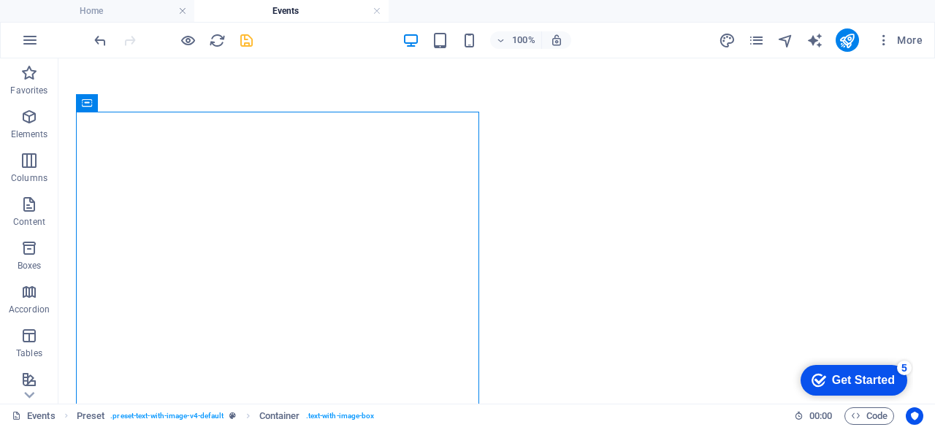
scroll to position [888, 0]
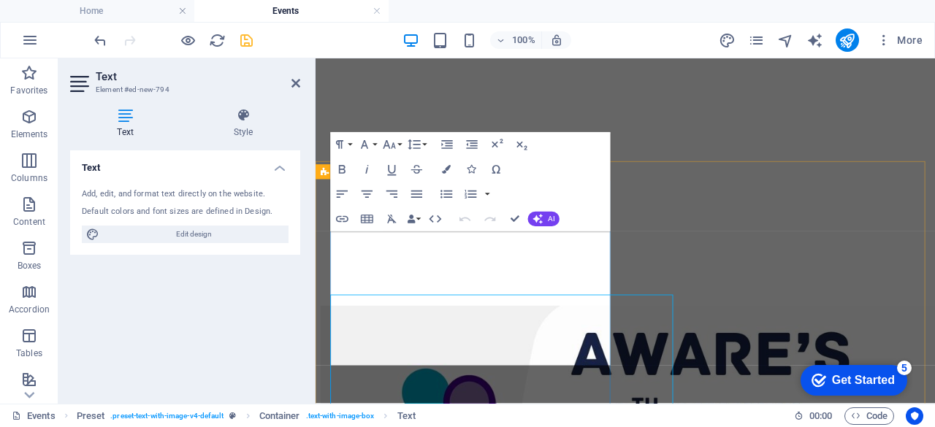
scroll to position [700, 0]
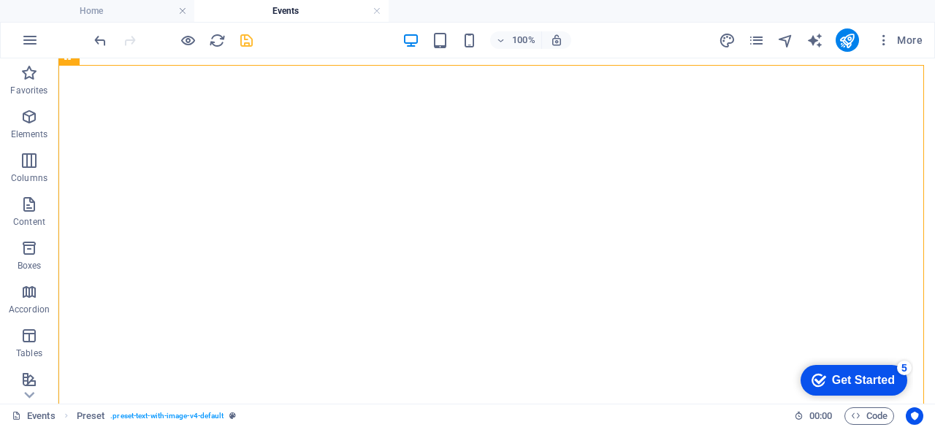
scroll to position [911, 0]
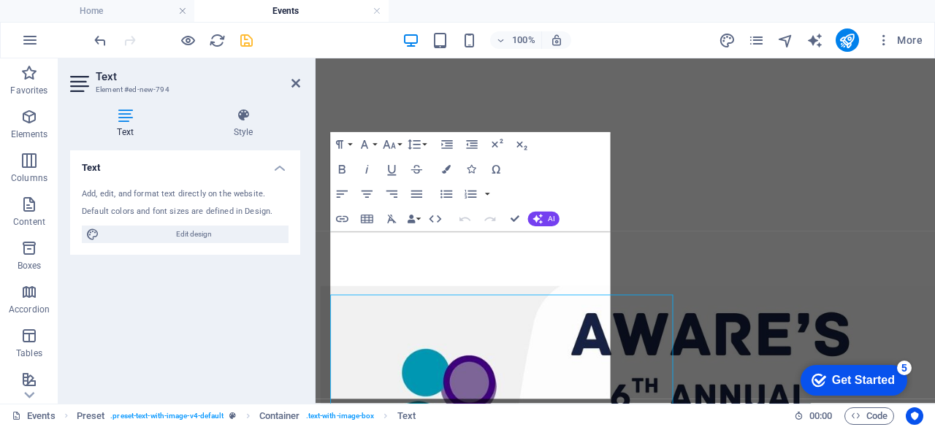
scroll to position [700, 0]
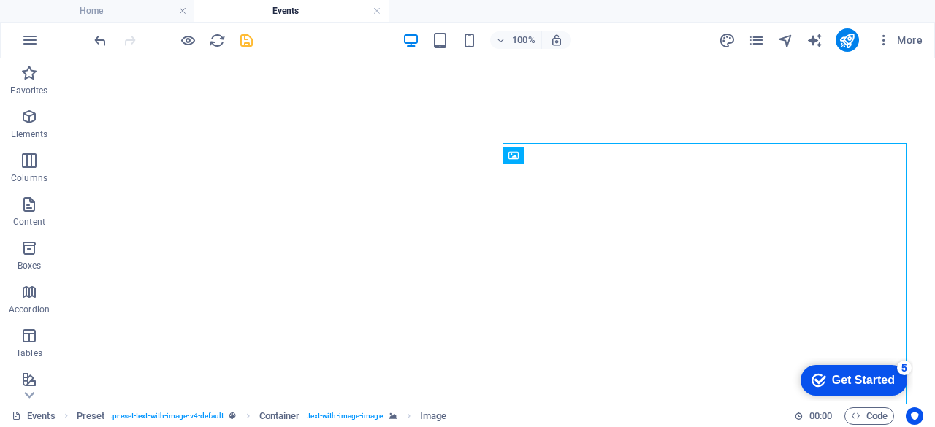
scroll to position [908, 0]
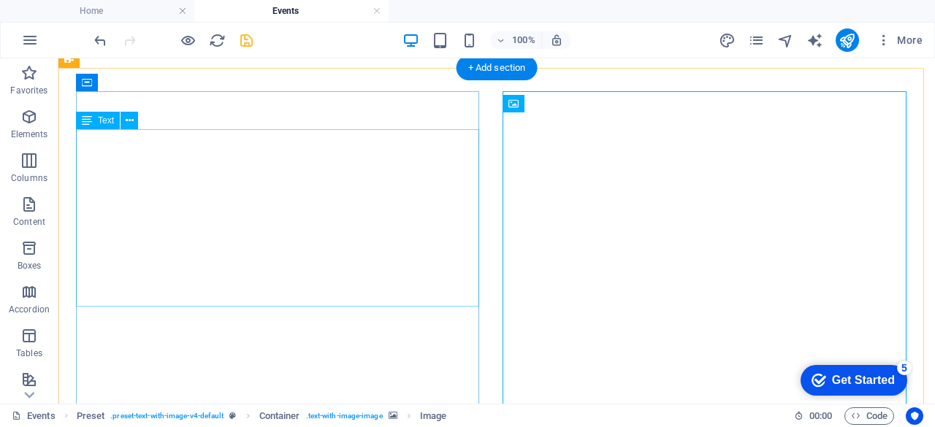
drag, startPoint x: 77, startPoint y: 207, endPoint x: 32, endPoint y: 192, distance: 47.1
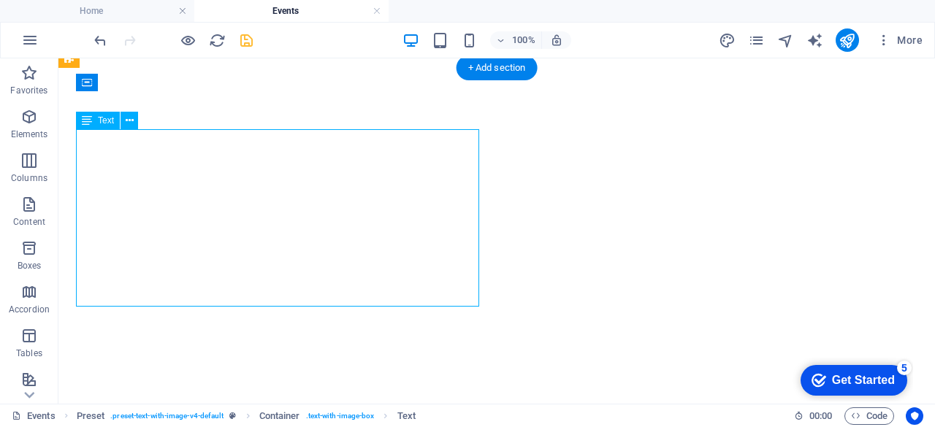
drag, startPoint x: 226, startPoint y: 287, endPoint x: 175, endPoint y: 267, distance: 54.8
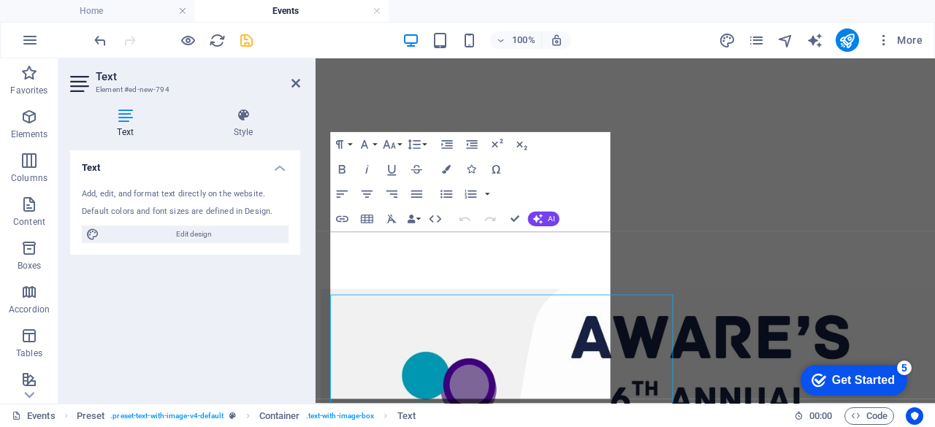
scroll to position [700, 0]
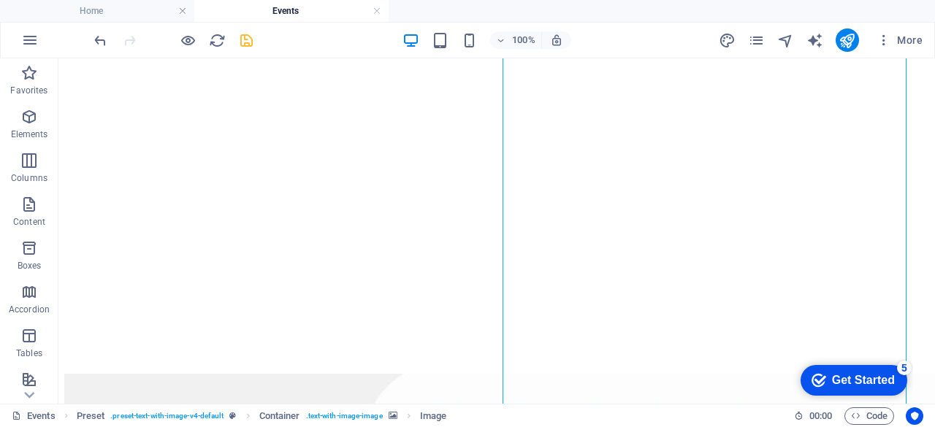
scroll to position [955, 0]
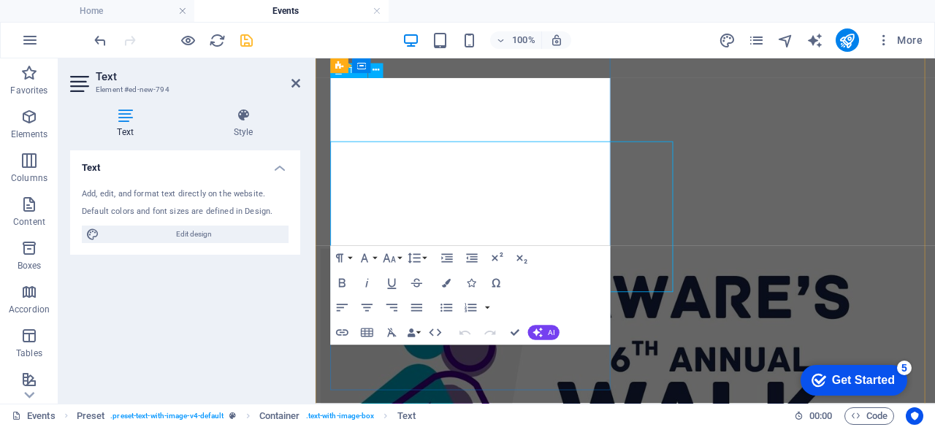
scroll to position [881, 0]
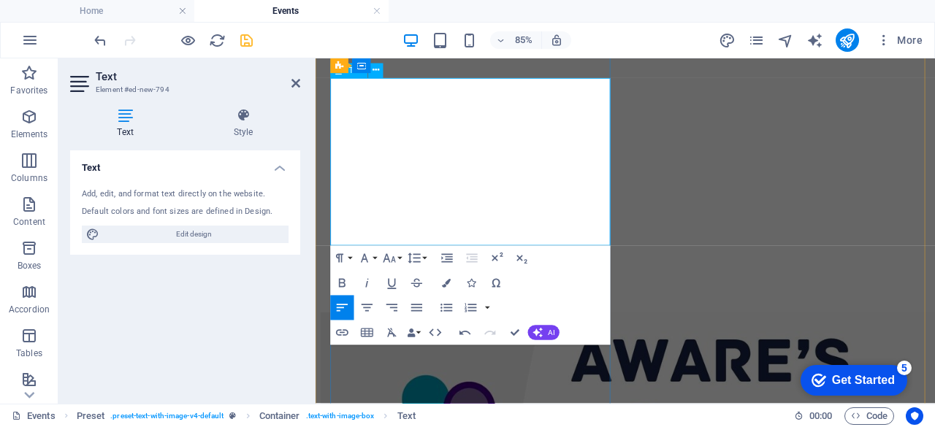
drag, startPoint x: 481, startPoint y: 266, endPoint x: 331, endPoint y: 264, distance: 150.4
click at [340, 280] on icon "button" at bounding box center [342, 282] width 7 height 9
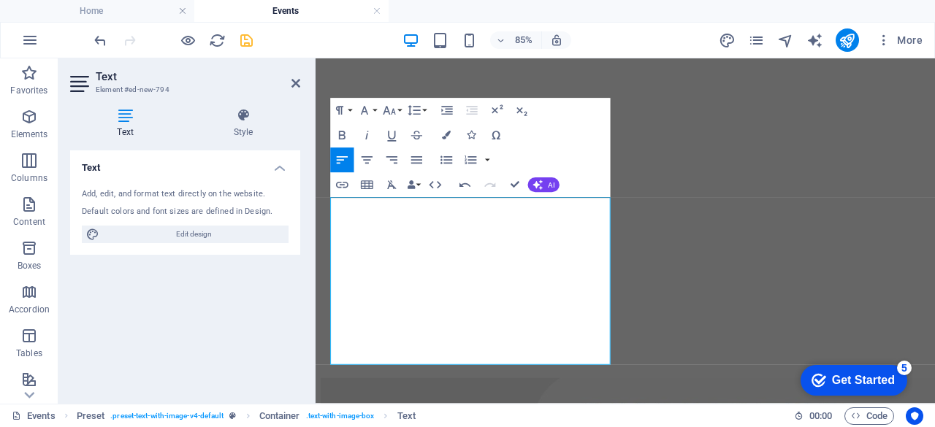
scroll to position [664, 0]
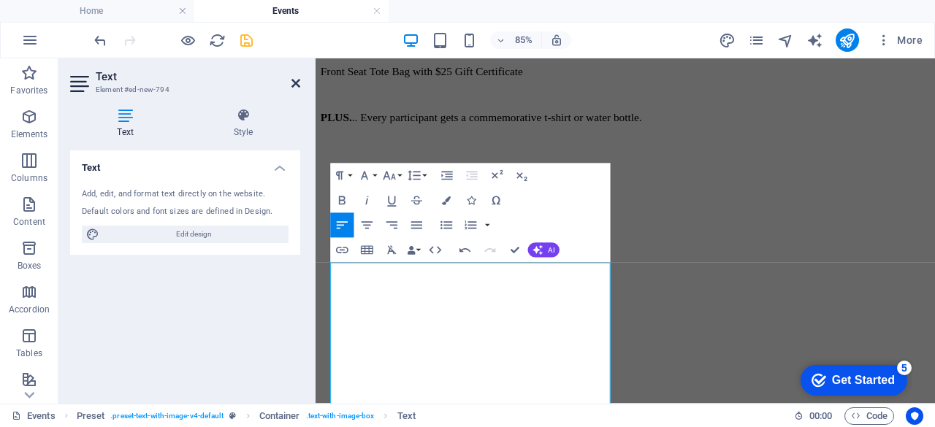
click at [291, 81] on icon at bounding box center [295, 83] width 9 height 12
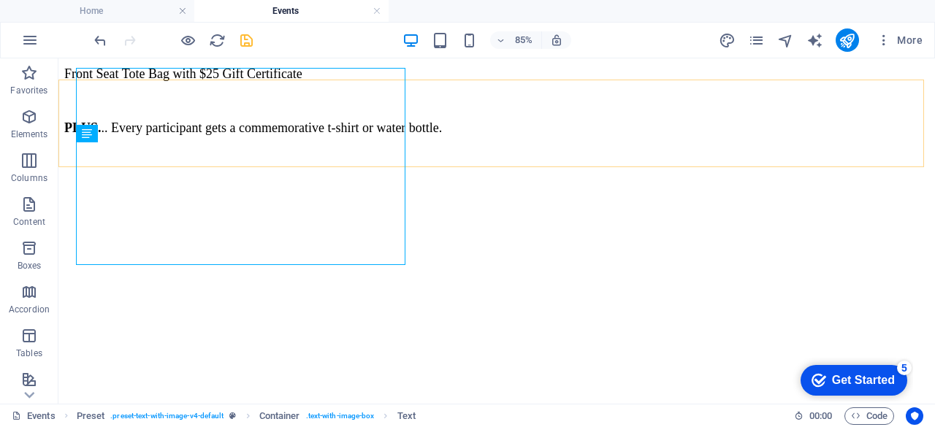
scroll to position [895, 0]
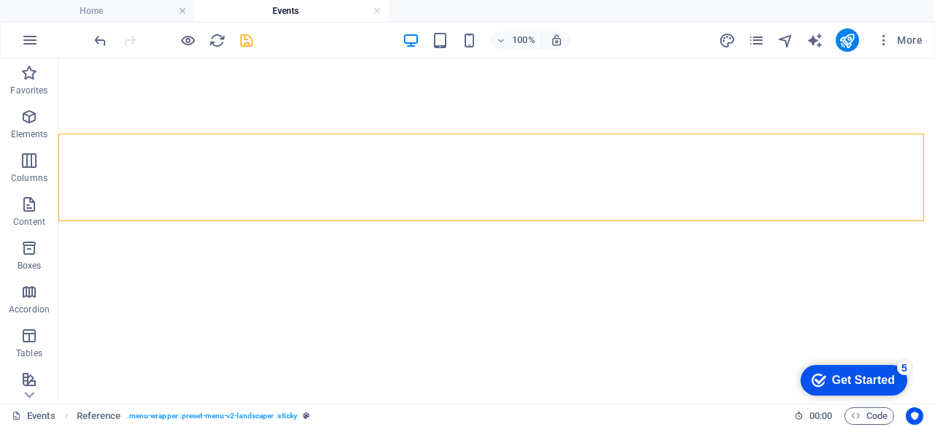
scroll to position [853, 0]
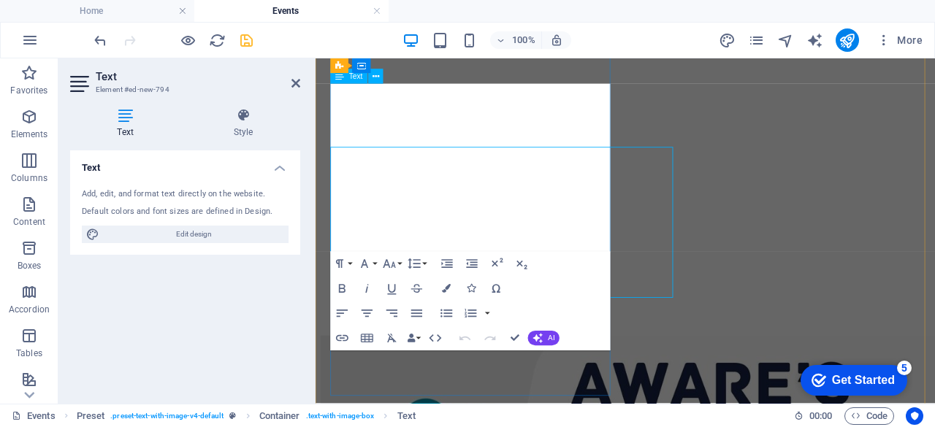
scroll to position [874, 0]
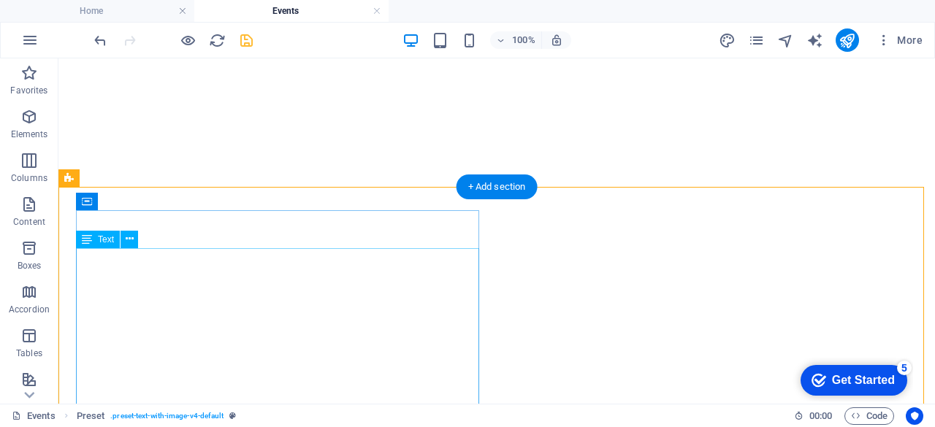
scroll to position [781, 0]
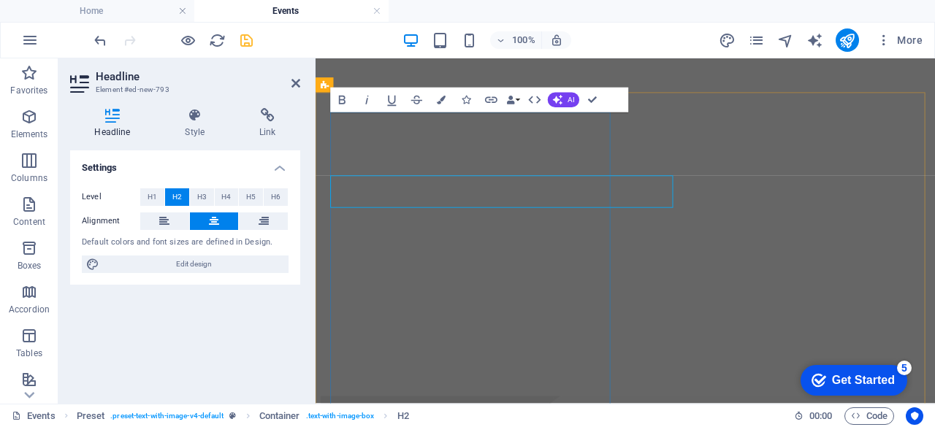
scroll to position [803, 0]
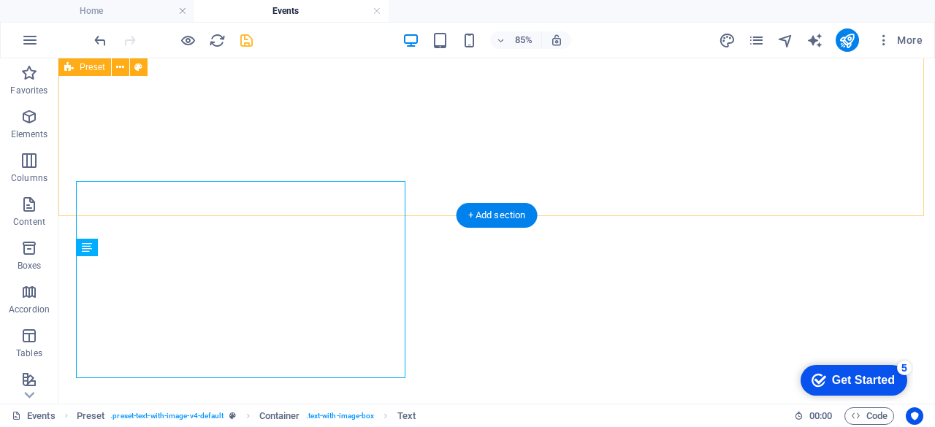
scroll to position [781, 0]
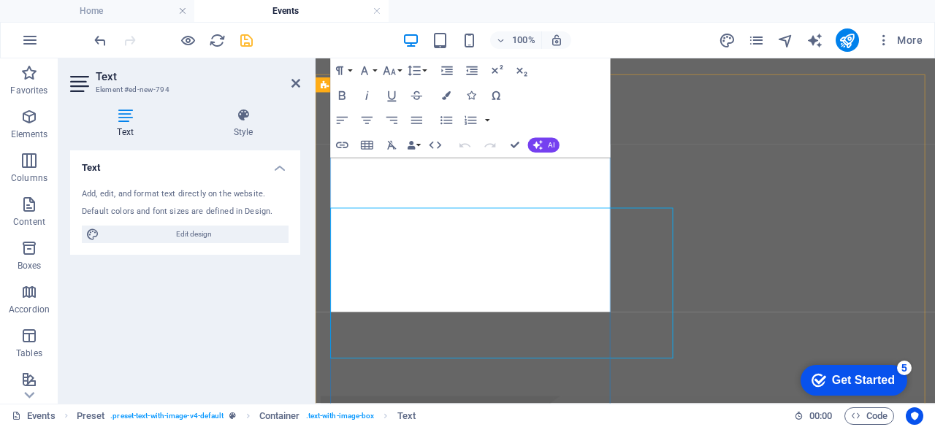
scroll to position [803, 0]
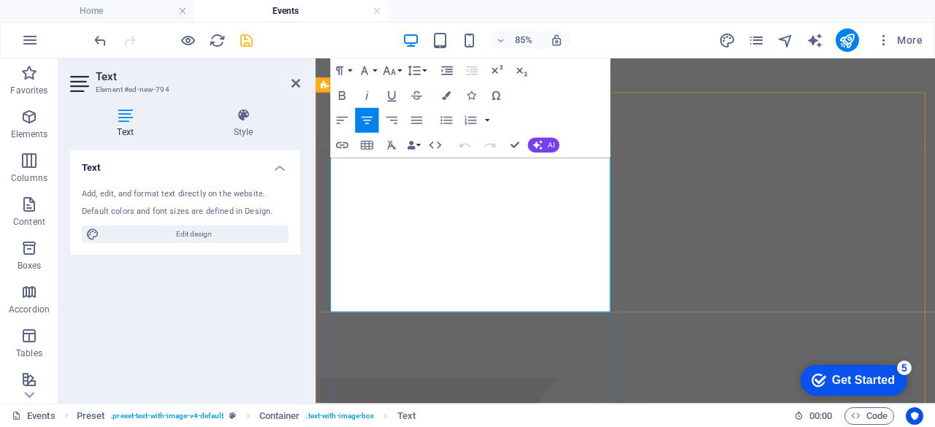
drag, startPoint x: 613, startPoint y: 205, endPoint x: 408, endPoint y: 194, distance: 205.5
click at [400, 70] on button "Font Size" at bounding box center [391, 70] width 23 height 25
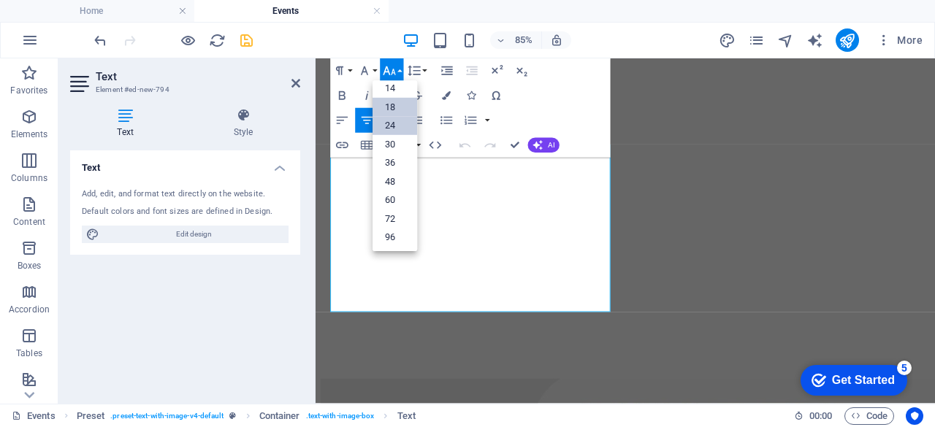
click at [388, 119] on link "24" at bounding box center [394, 126] width 45 height 19
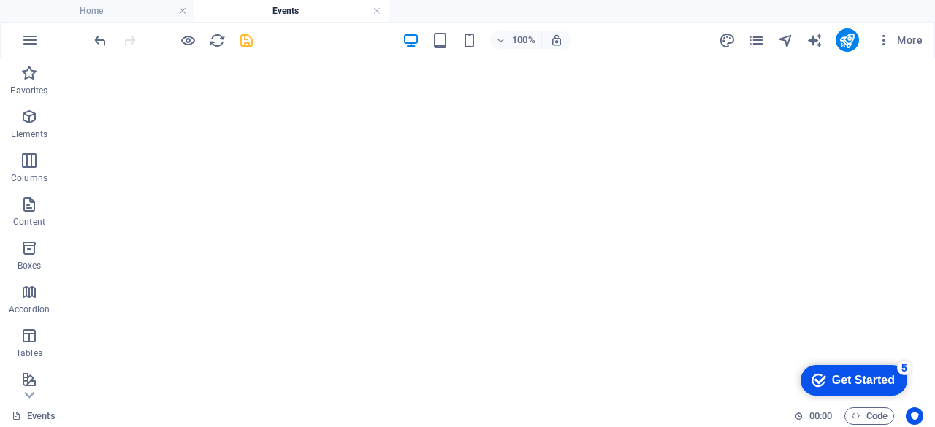
scroll to position [870, 0]
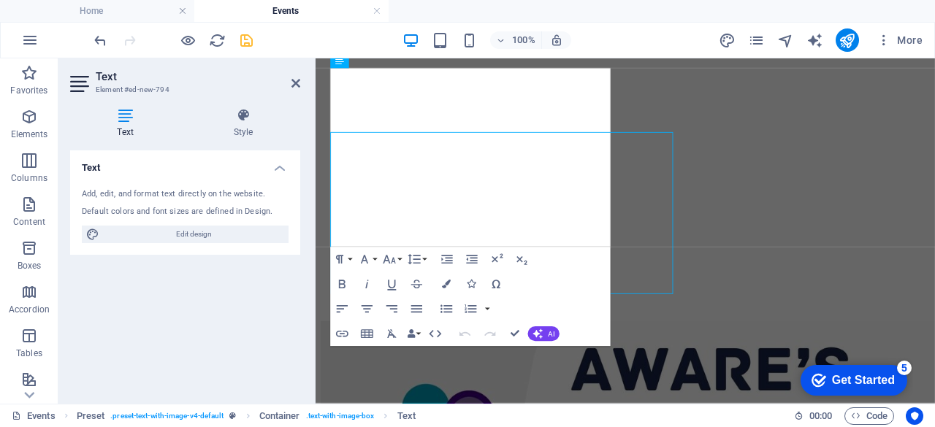
scroll to position [892, 0]
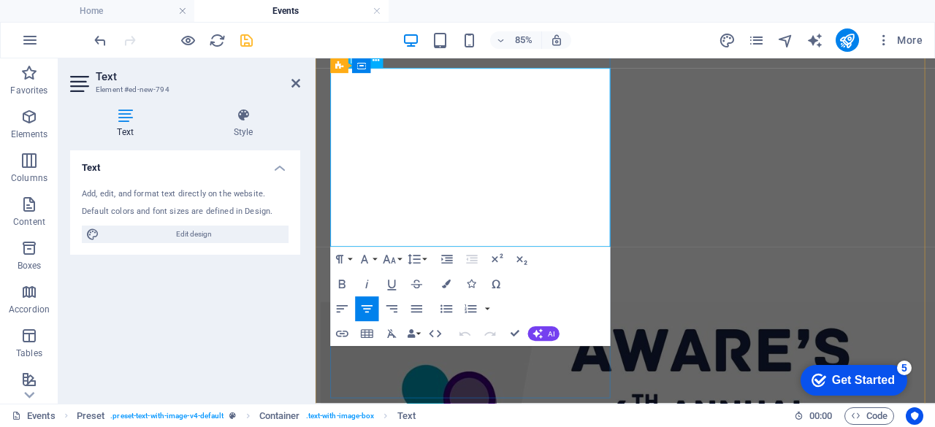
drag, startPoint x: 509, startPoint y: 234, endPoint x: 327, endPoint y: 171, distance: 192.4
click at [365, 300] on button "Align Center" at bounding box center [366, 309] width 23 height 25
click at [402, 259] on button "Font Size" at bounding box center [391, 260] width 23 height 25
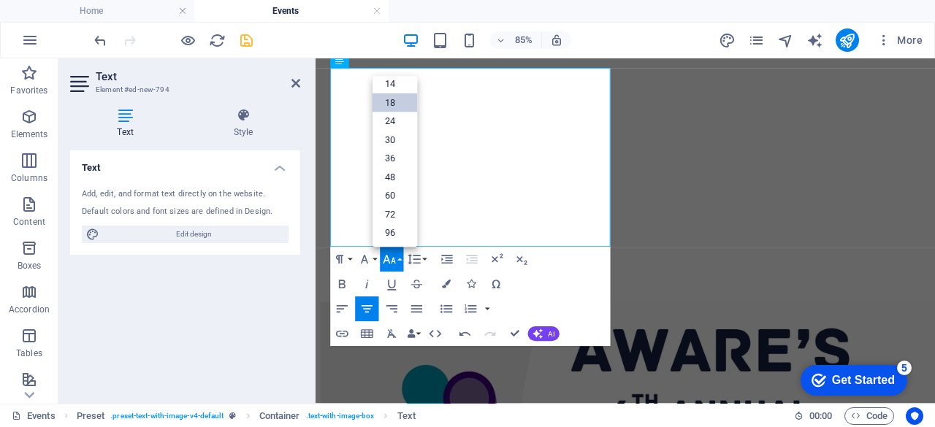
scroll to position [117, 0]
click at [388, 119] on link "24" at bounding box center [394, 121] width 45 height 19
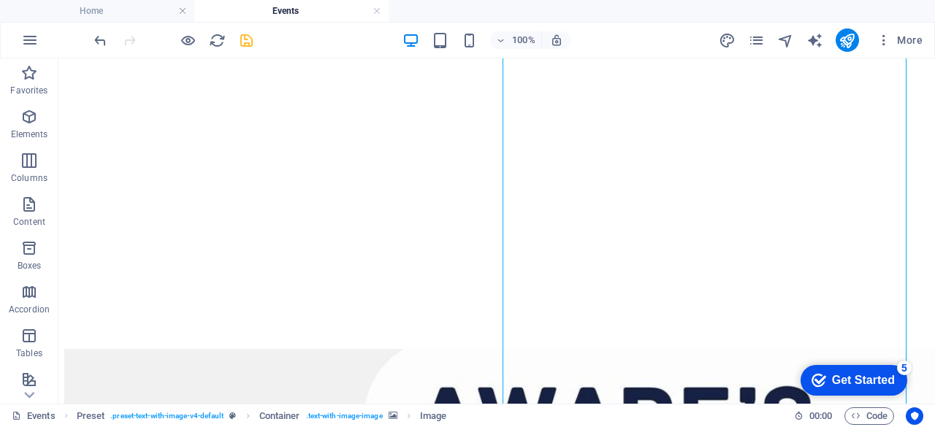
scroll to position [989, 0]
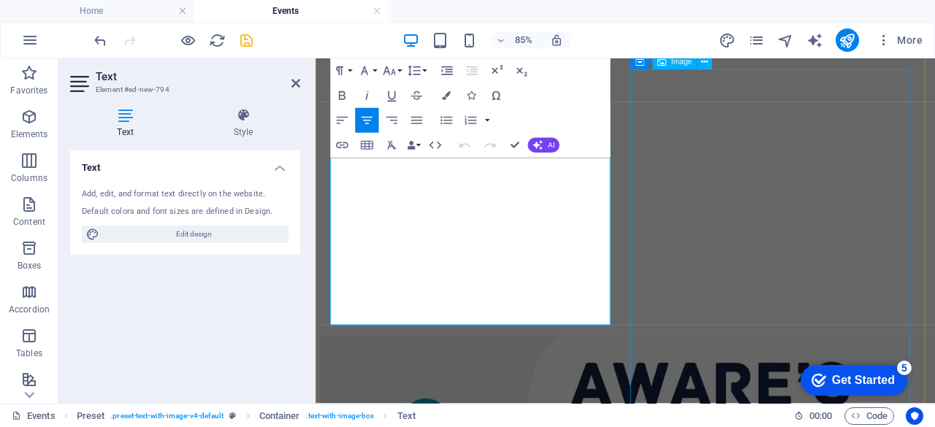
scroll to position [851, 0]
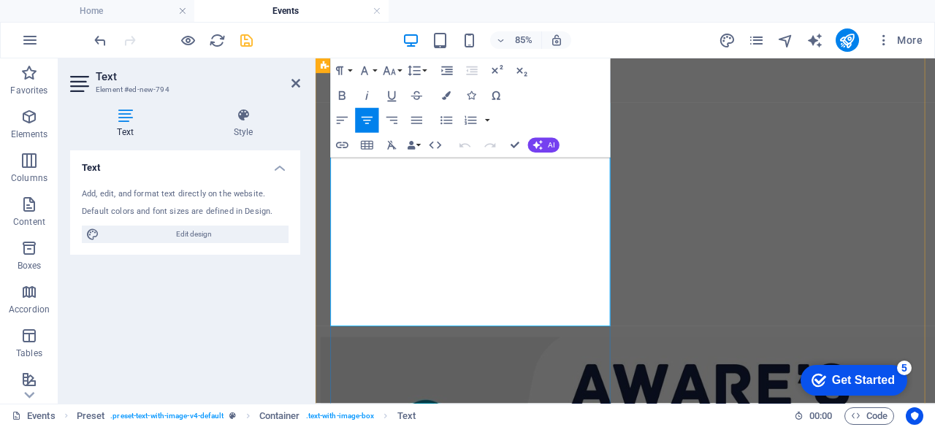
drag, startPoint x: 492, startPoint y: 361, endPoint x: 333, endPoint y: 356, distance: 159.3
click at [369, 118] on icon "button" at bounding box center [366, 120] width 15 height 15
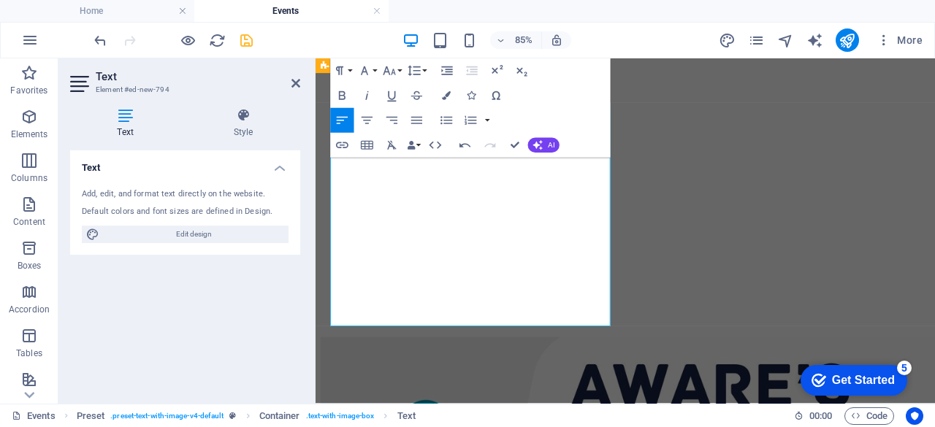
drag, startPoint x: 429, startPoint y: 356, endPoint x: 572, endPoint y: 359, distance: 143.2
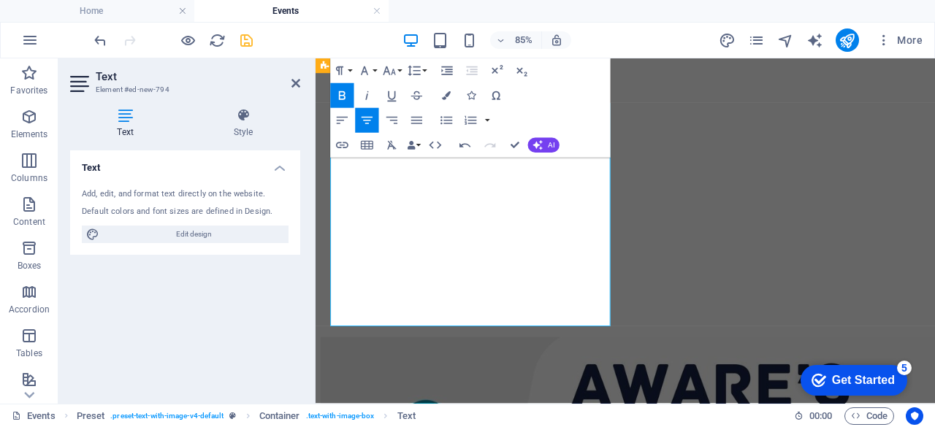
drag, startPoint x: 578, startPoint y: 359, endPoint x: 416, endPoint y: 353, distance: 161.5
click at [399, 69] on button "Font Size" at bounding box center [391, 70] width 23 height 25
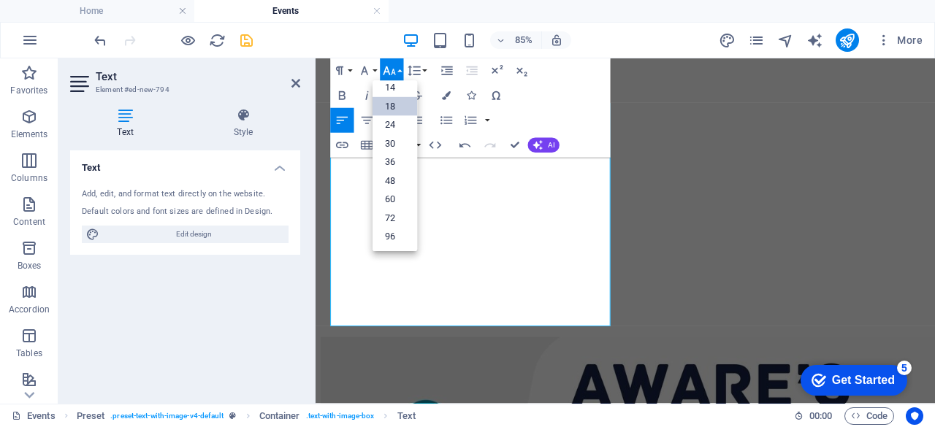
scroll to position [117, 0]
click at [396, 123] on link "24" at bounding box center [394, 126] width 45 height 19
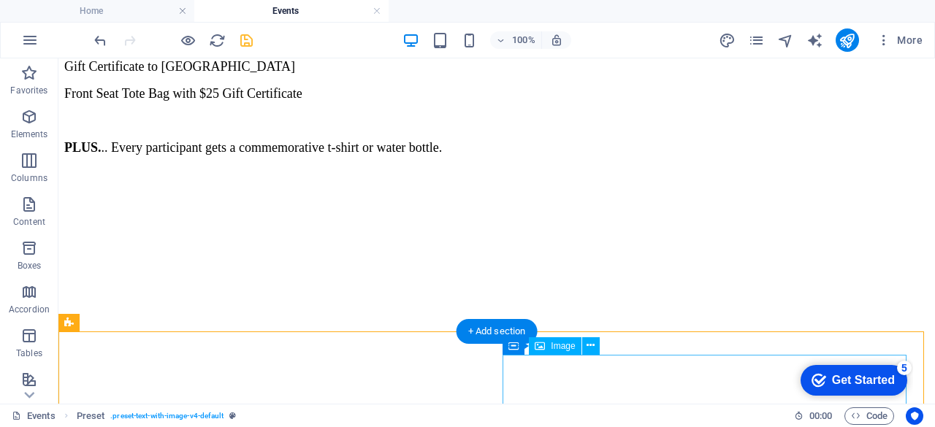
scroll to position [641, 0]
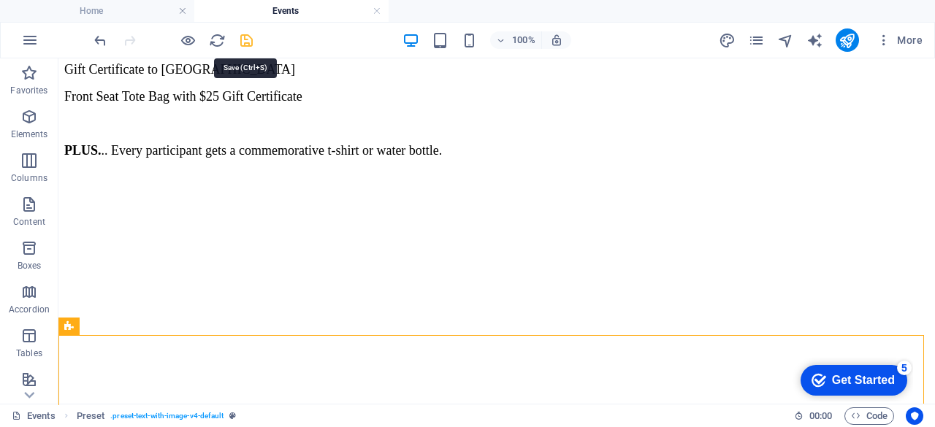
click at [246, 35] on icon "save" at bounding box center [246, 40] width 17 height 17
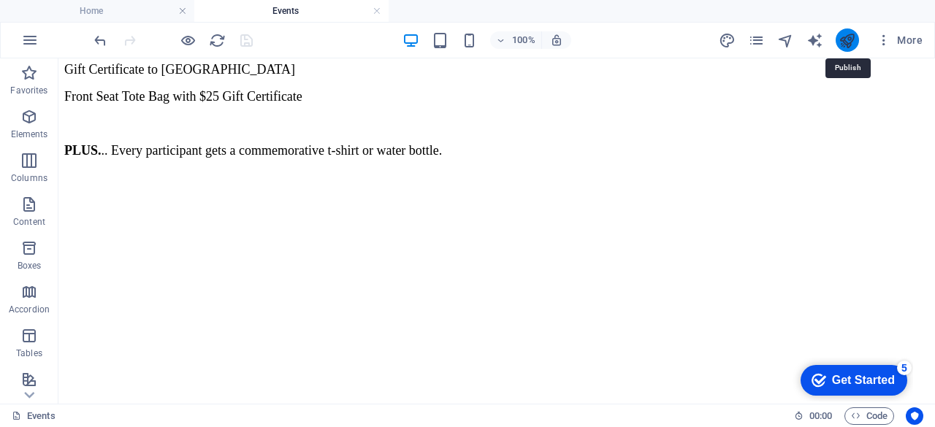
click at [851, 34] on icon "publish" at bounding box center [846, 40] width 17 height 17
